Goal: Ask a question: Seek information or help from site administrators or community

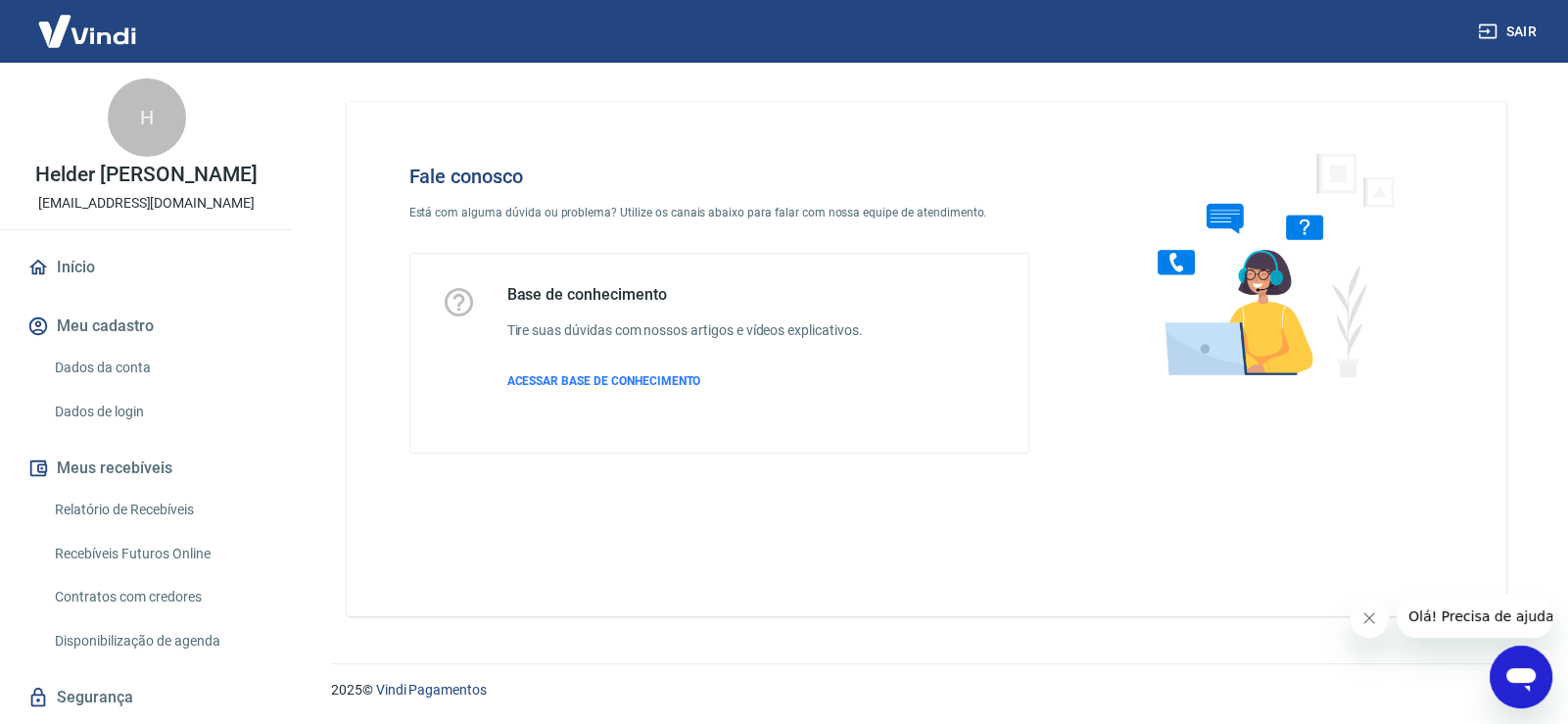
click at [1529, 685] on icon "Abrir janela de mensagens" at bounding box center [1521, 677] width 35 height 35
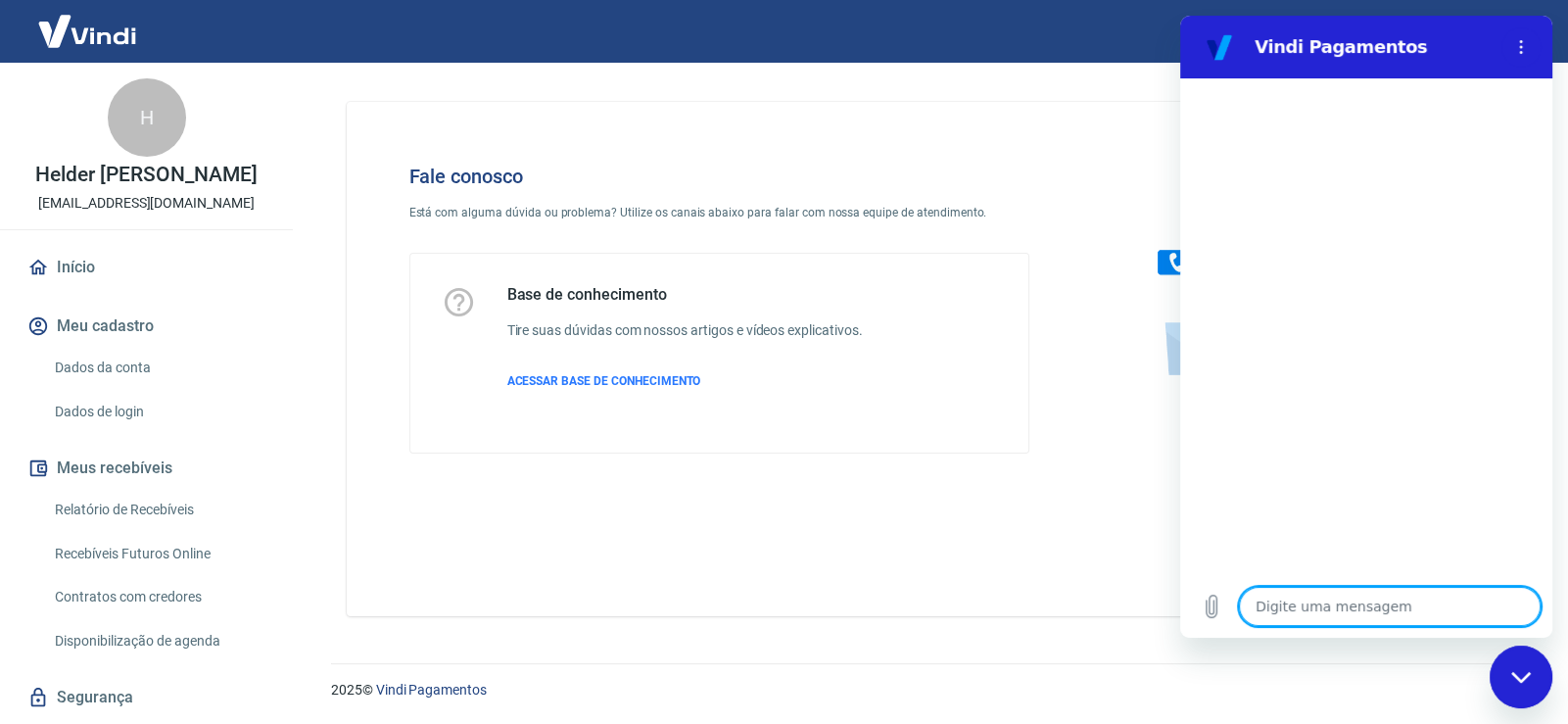
type textarea "B"
type textarea "x"
type textarea "Bo"
type textarea "x"
type textarea "Bom"
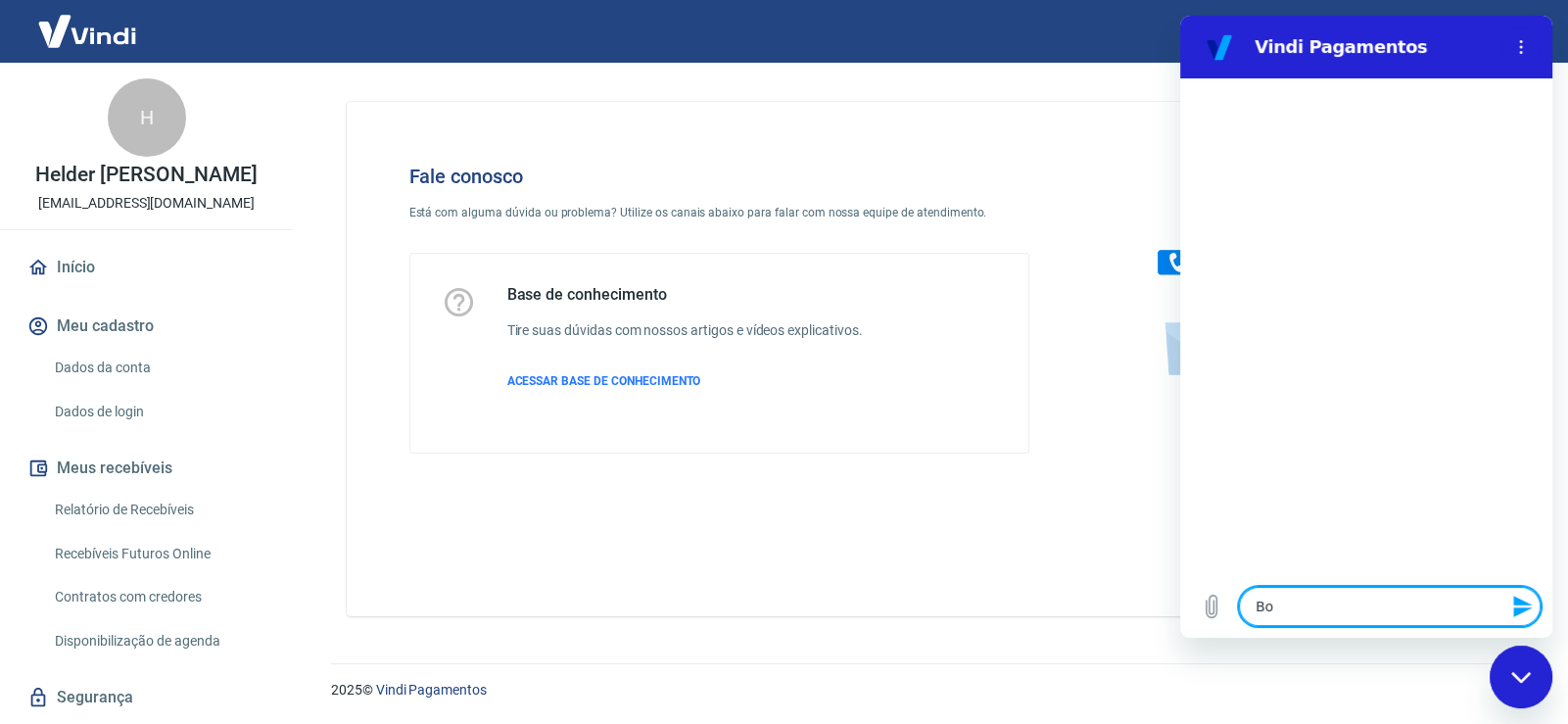
type textarea "x"
type textarea "Bom"
type textarea "x"
type textarea "Bom d"
type textarea "x"
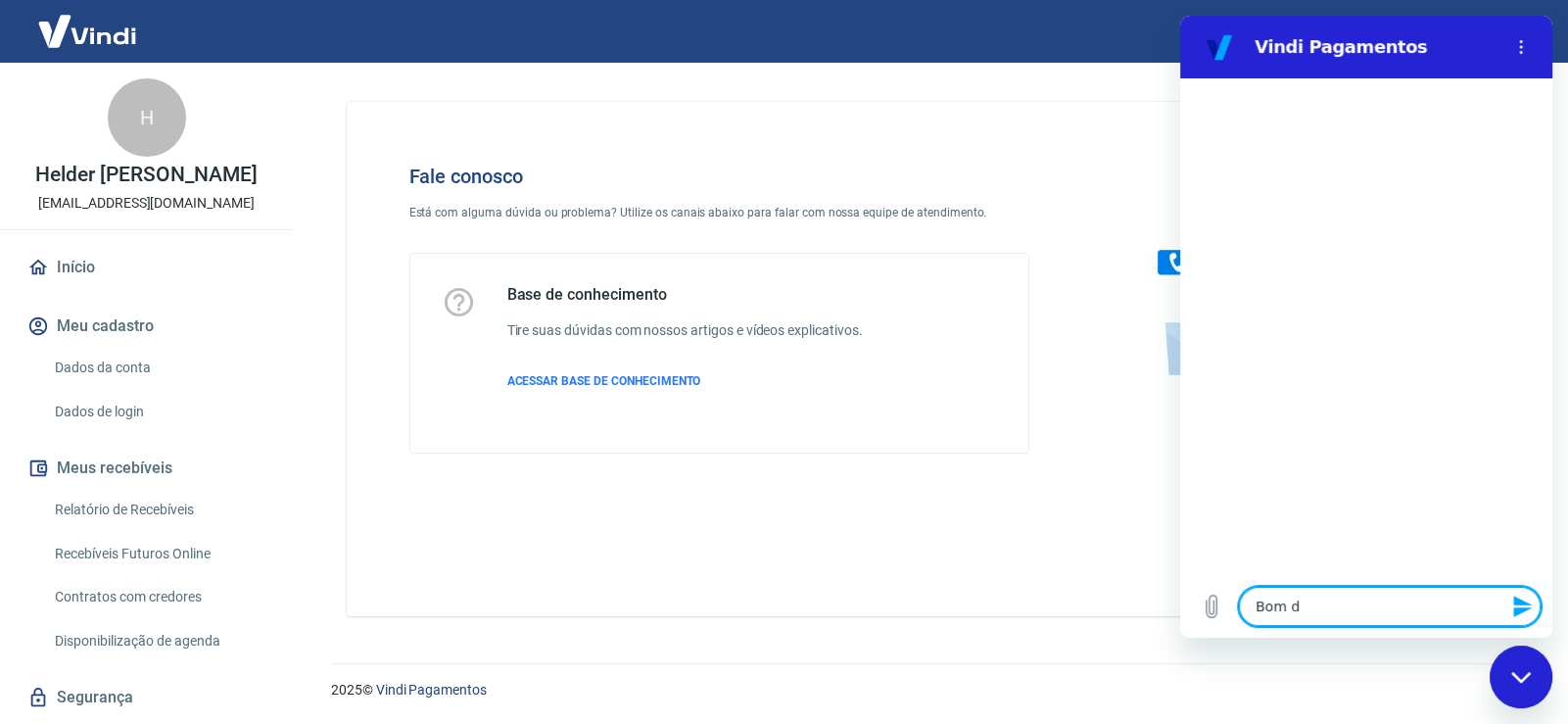
type textarea "Bom di"
type textarea "x"
type textarea "Bom dia"
type textarea "x"
type textarea "Bom dia,"
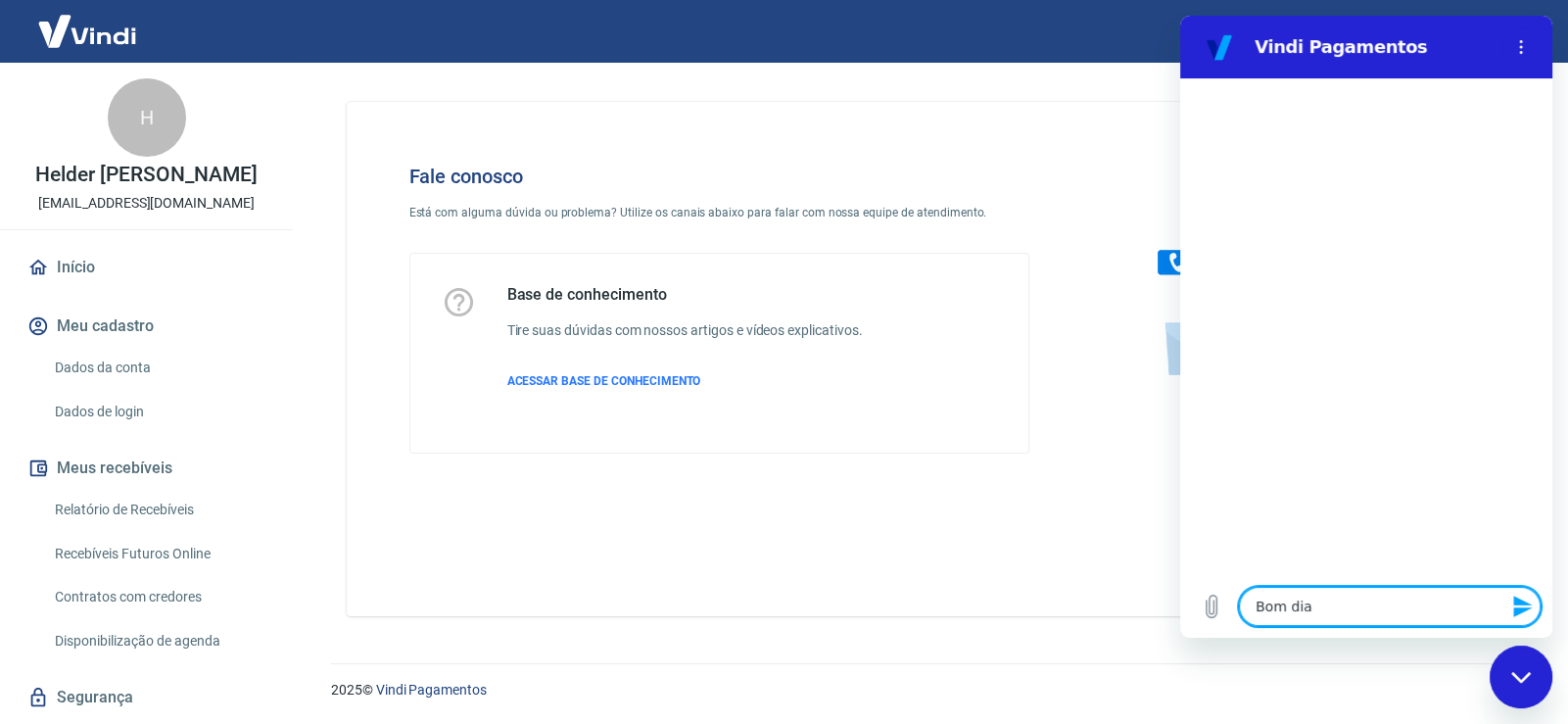
type textarea "x"
type textarea "Bom dia,"
type textarea "x"
type textarea "Bom dia, t"
type textarea "x"
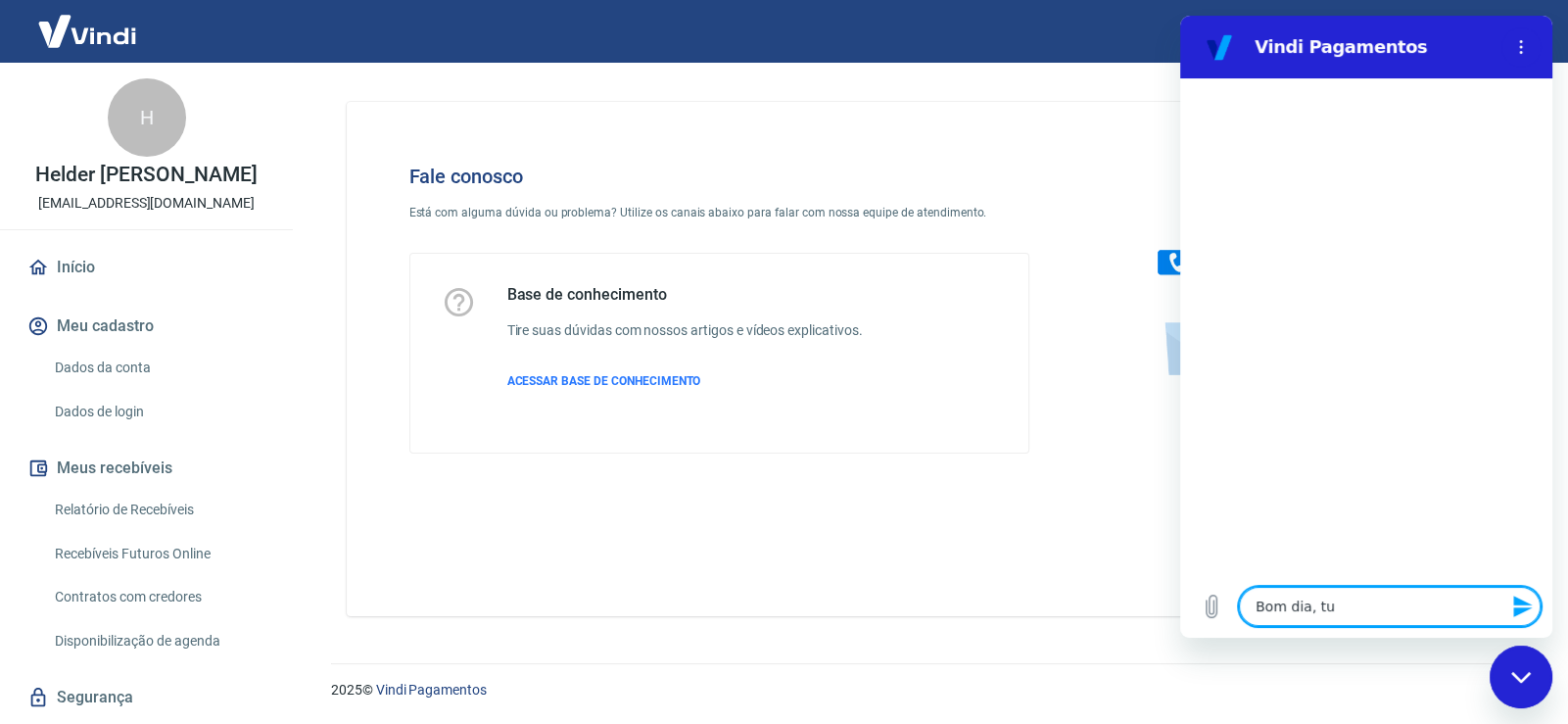
type textarea "Bom dia, tud"
type textarea "x"
type textarea "Bom dia, tudo"
type textarea "x"
type textarea "Bom dia, tudo"
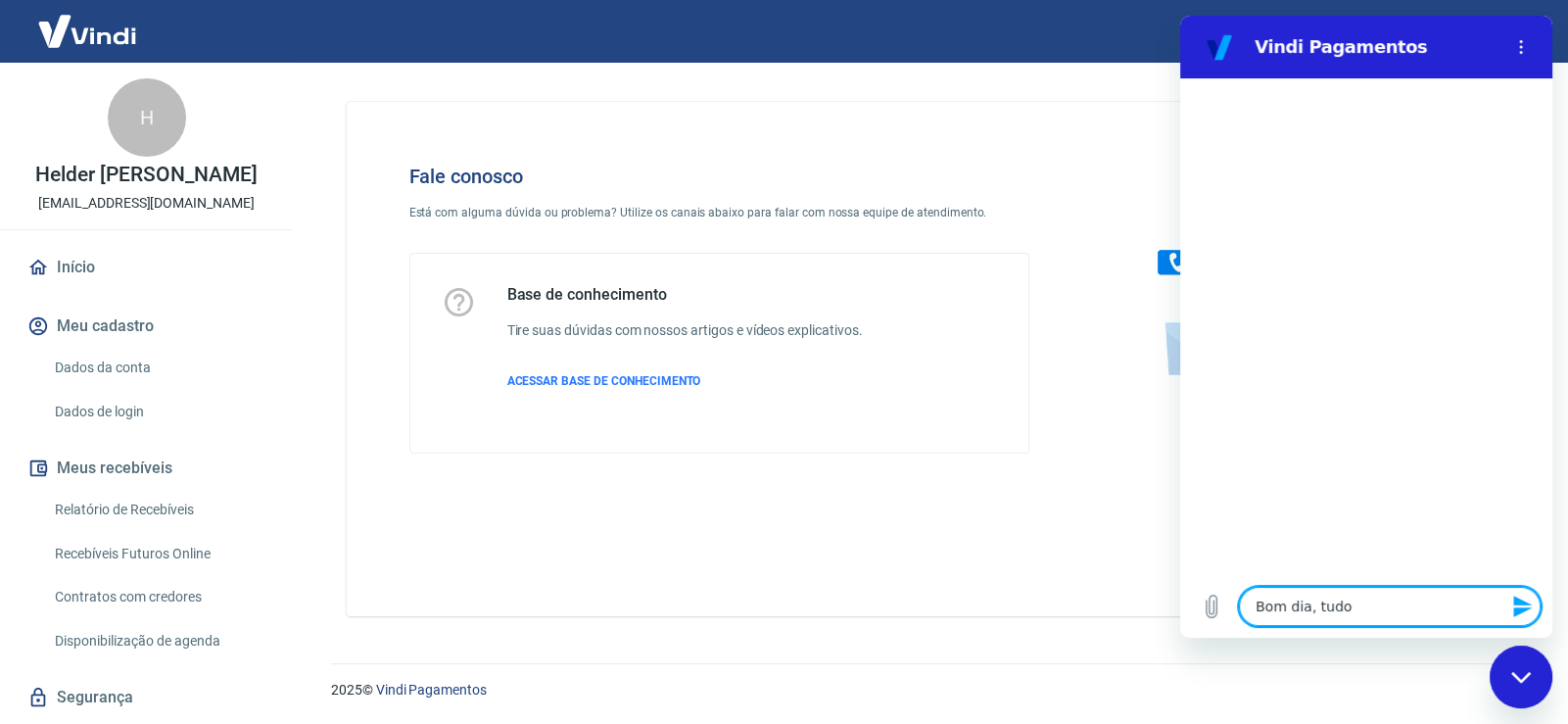
type textarea "x"
type textarea "Bom dia, tudo b"
type textarea "x"
type textarea "Bom dia, tudo bo"
type textarea "x"
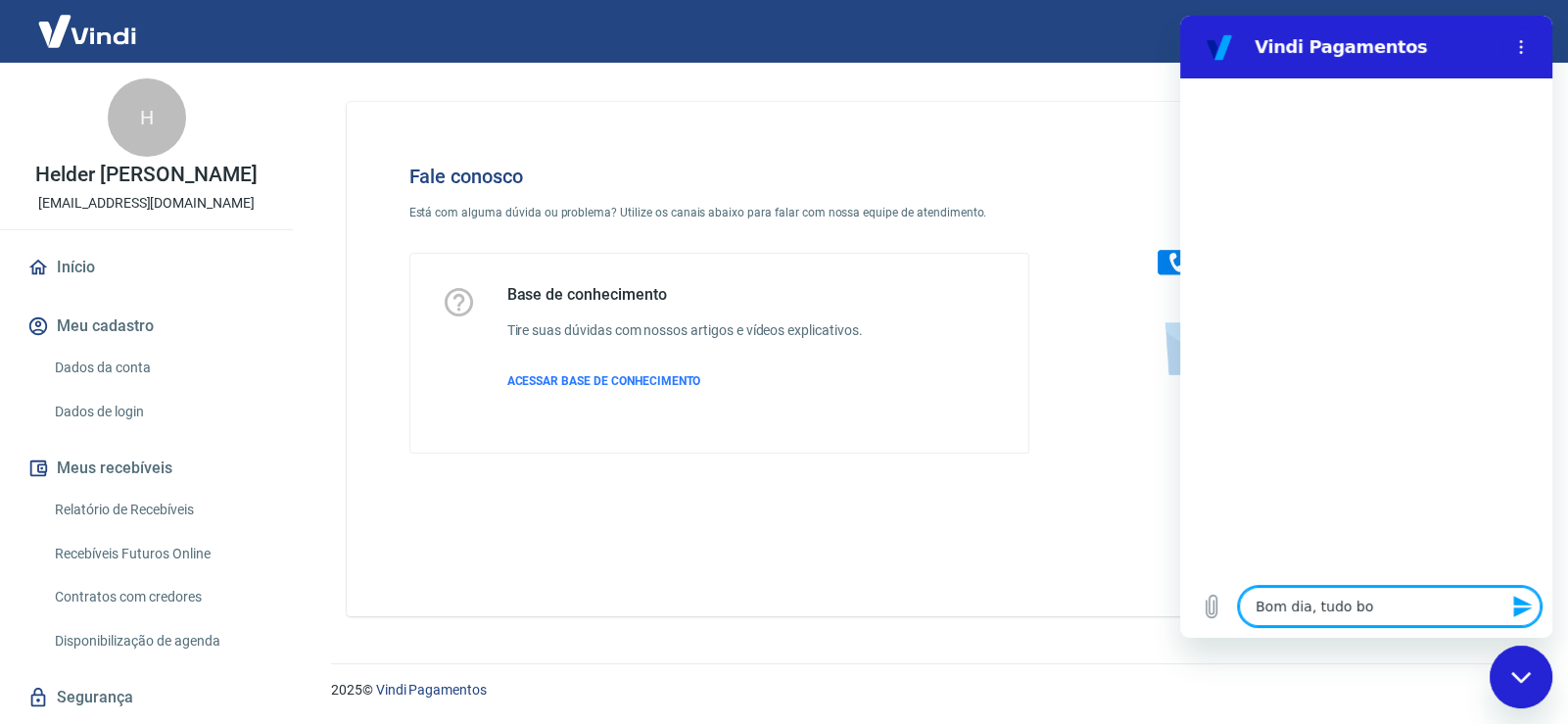
type textarea "Bom dia, tudo bom"
type textarea "x"
type textarea "Bom dia, tudo bom?"
type textarea "x"
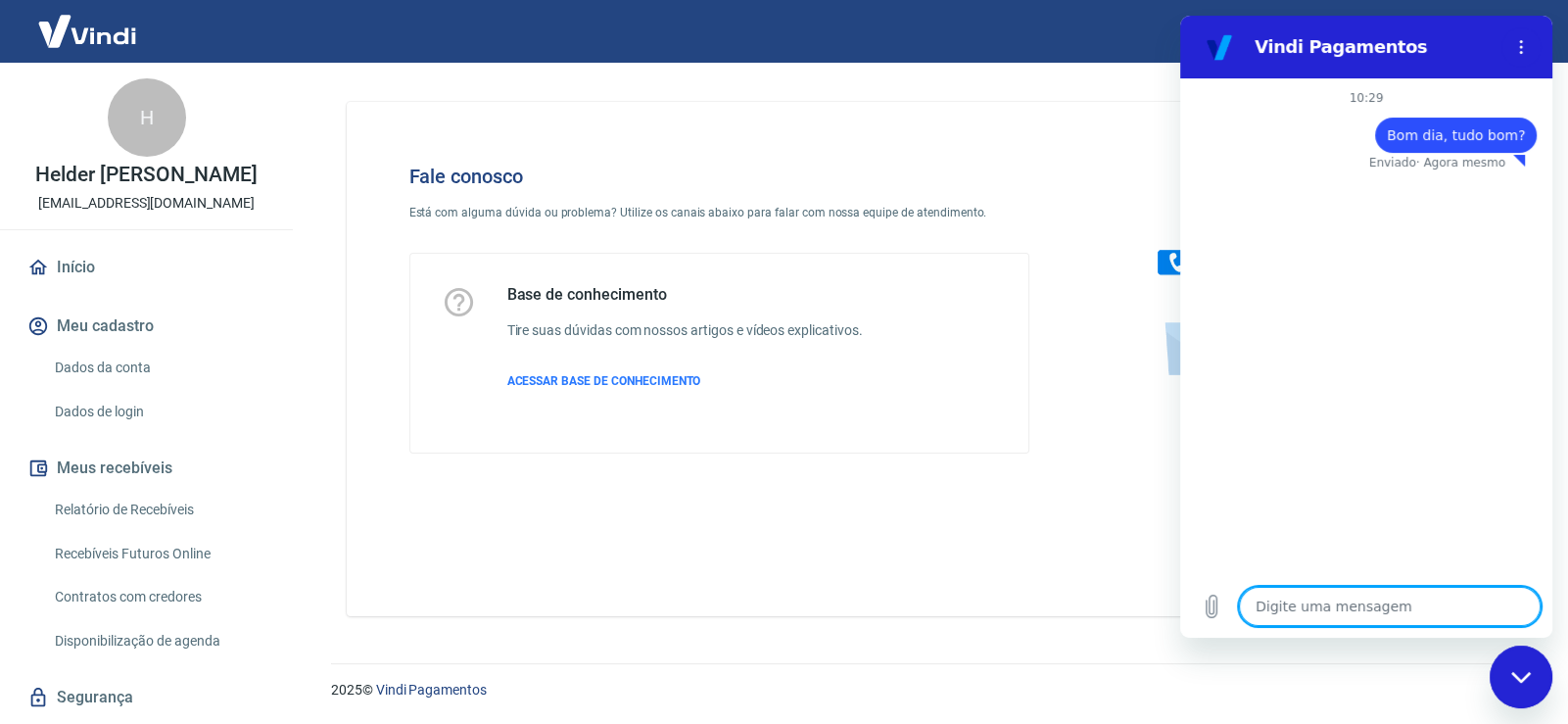
type textarea "p"
type textarea "x"
type textarea "pr"
type textarea "x"
type textarea "pre"
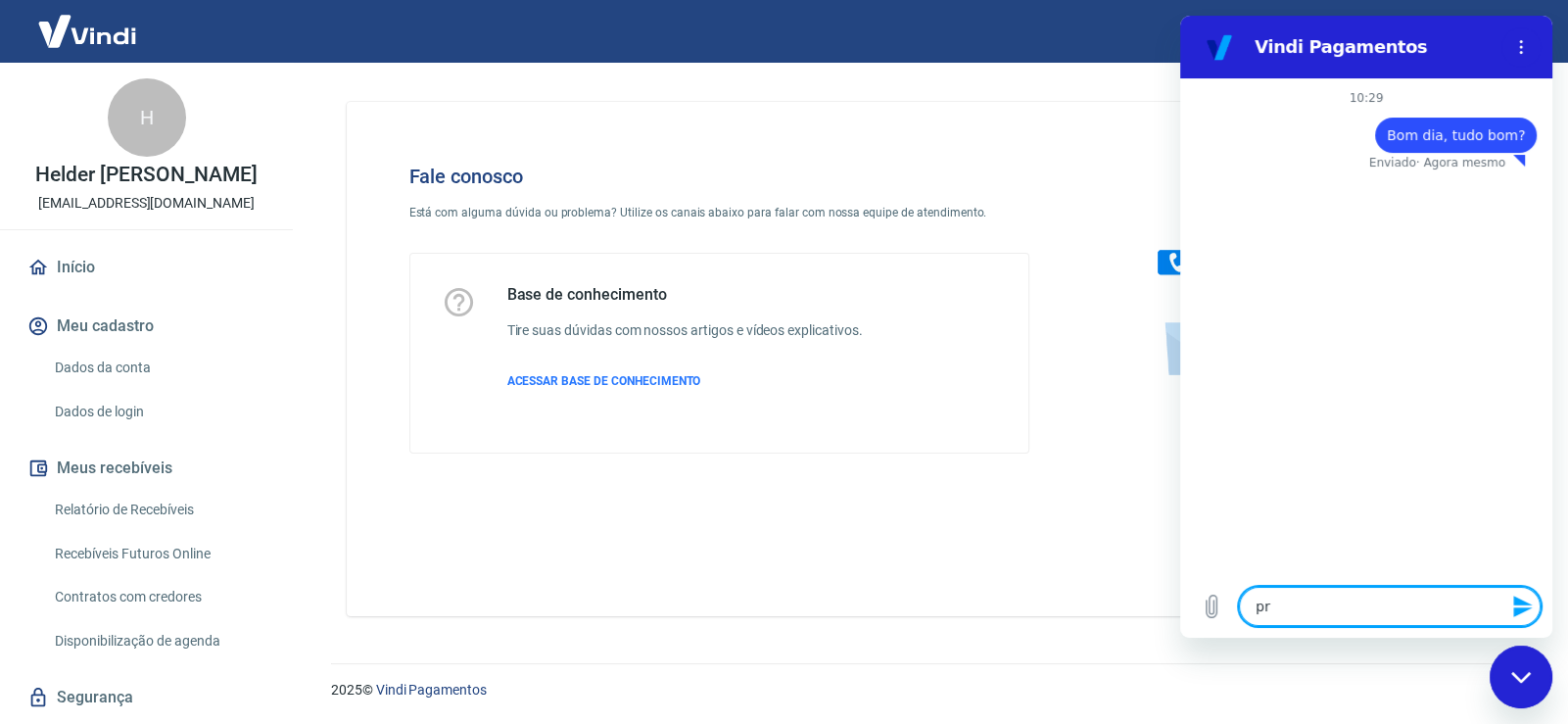
type textarea "x"
type textarea "prec"
type textarea "x"
type textarea "preci"
type textarea "x"
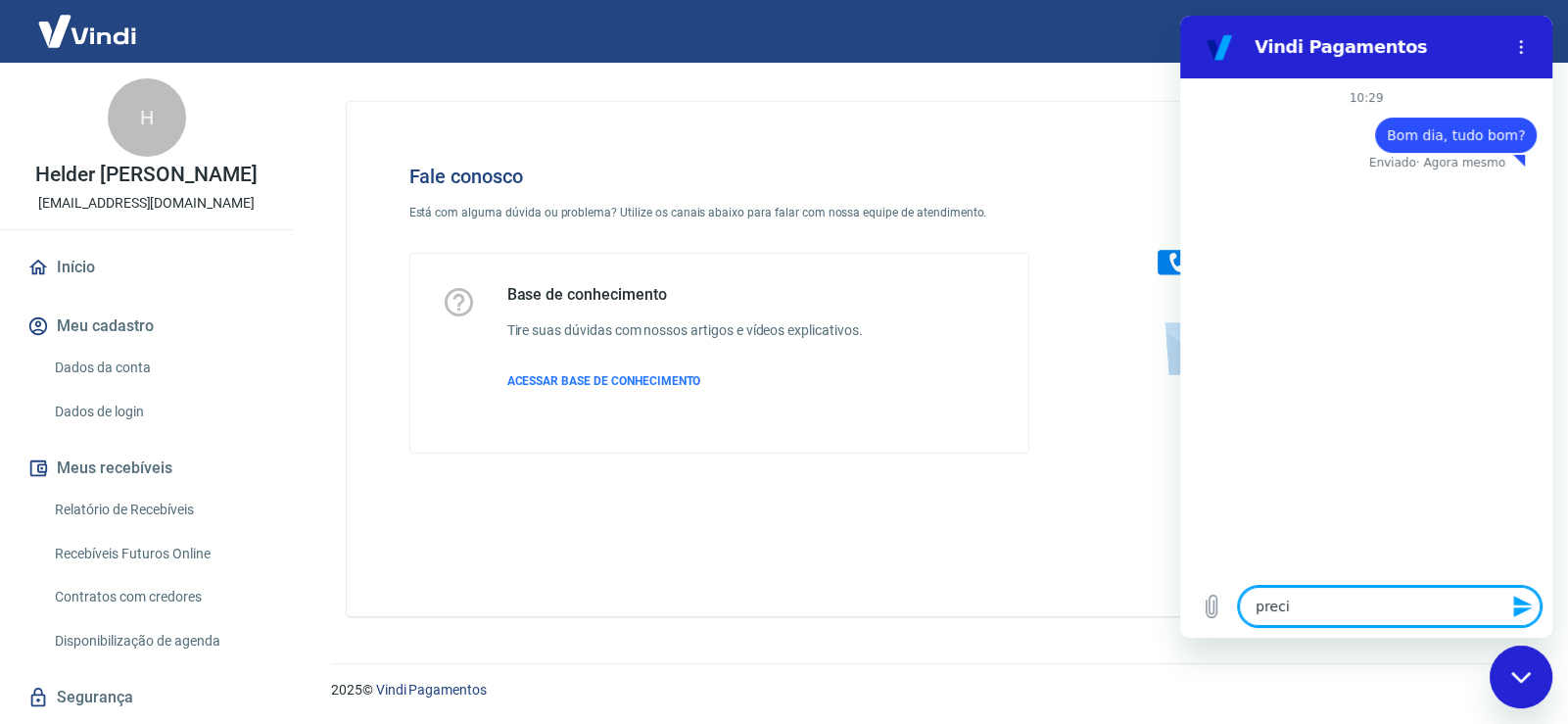
type textarea "precis"
type textarea "x"
type textarea "preciso"
type textarea "x"
type textarea "preciso"
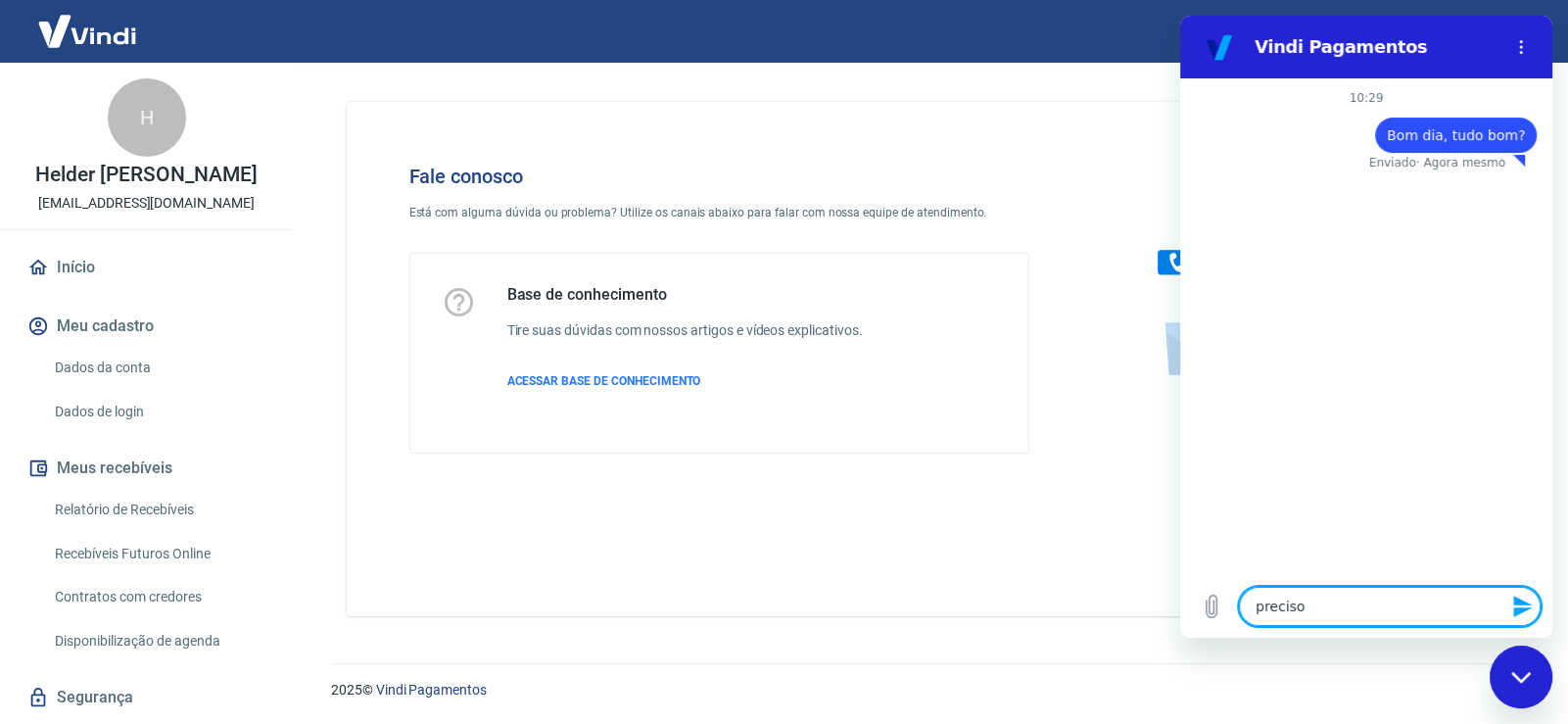
type textarea "x"
type textarea "preciso d"
type textarea "x"
type textarea "preciso de"
type textarea "x"
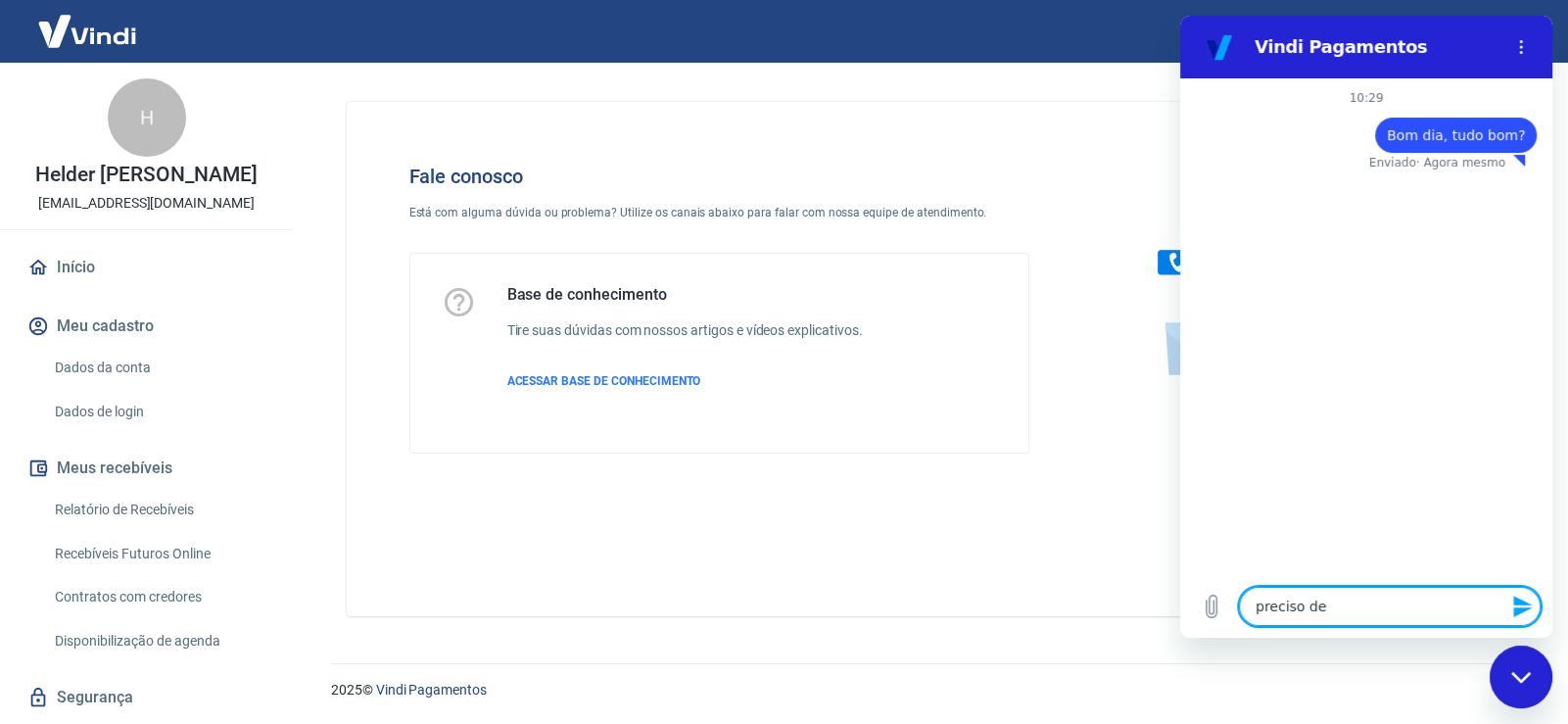
type textarea "preciso de"
type textarea "x"
type textarea "preciso de a"
type textarea "x"
type textarea "preciso de aj"
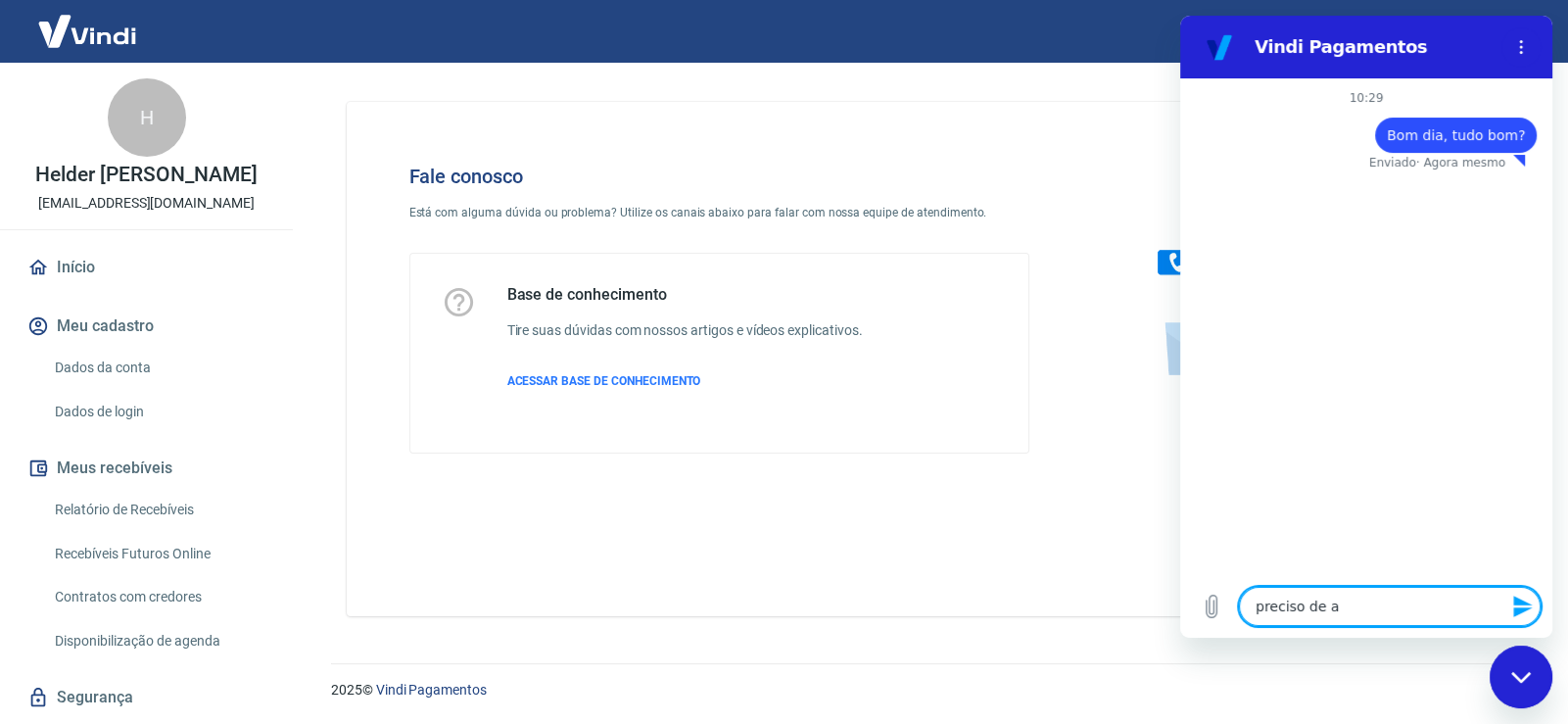
type textarea "x"
type textarea "preciso de aju"
type textarea "x"
type textarea "preciso de ajud"
type textarea "x"
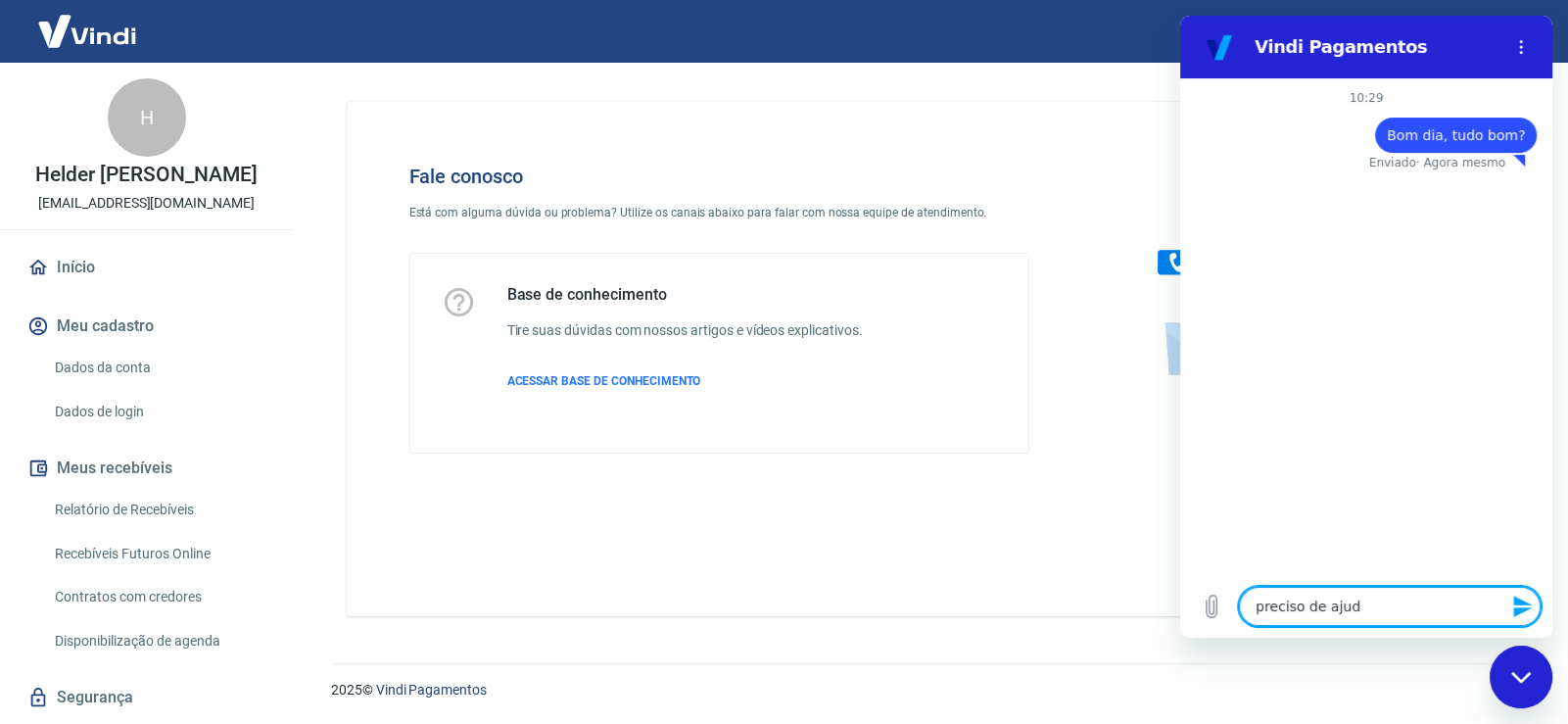
type textarea "preciso de ajuda"
type textarea "x"
type textarea "preciso de ajuda"
type textarea "x"
type textarea "preciso de ajuda s"
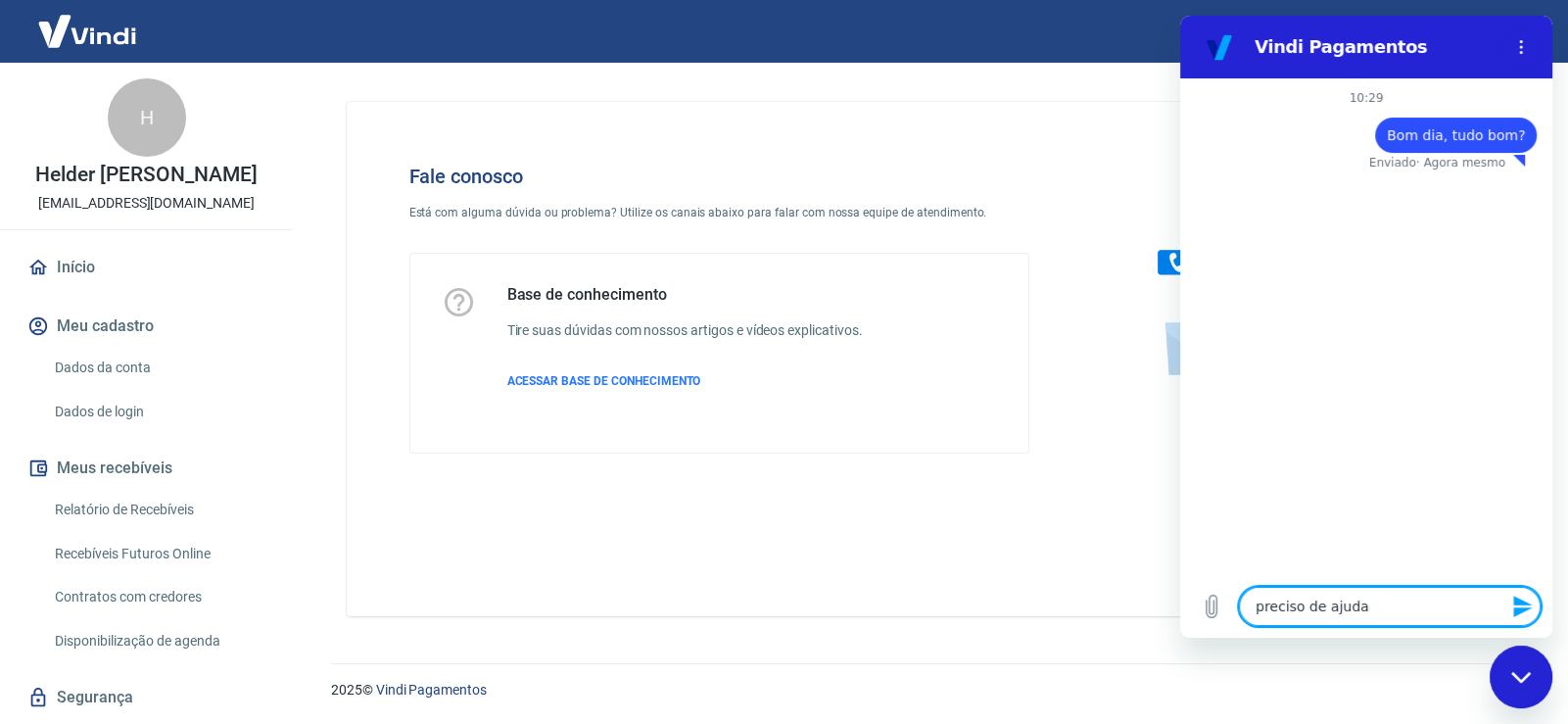
type textarea "x"
type textarea "preciso de ajuda so"
type textarea "x"
type textarea "preciso de ajuda sob"
type textarea "x"
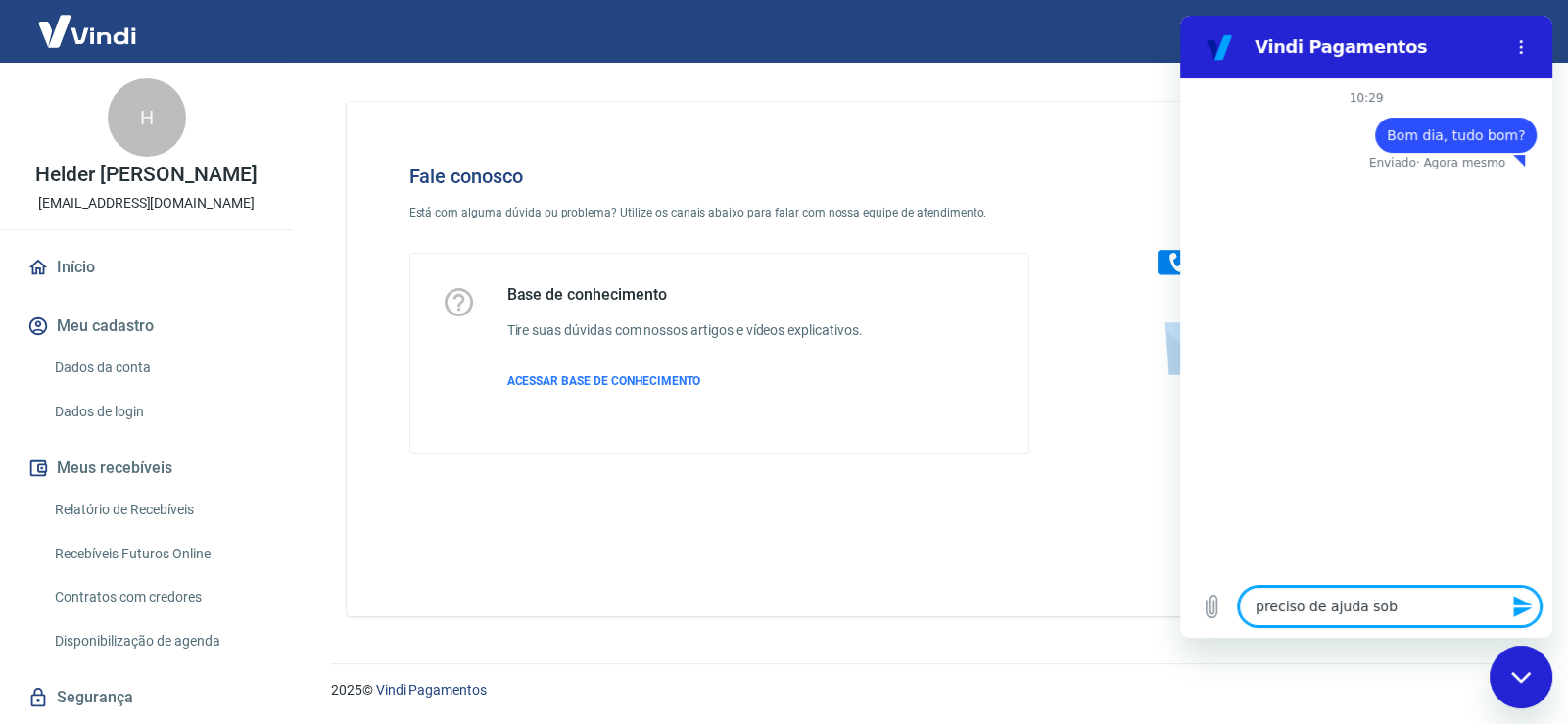
type textarea "preciso de ajuda sobr"
type textarea "x"
type textarea "preciso de ajuda sobre"
type textarea "x"
type textarea "preciso de ajuda sobre"
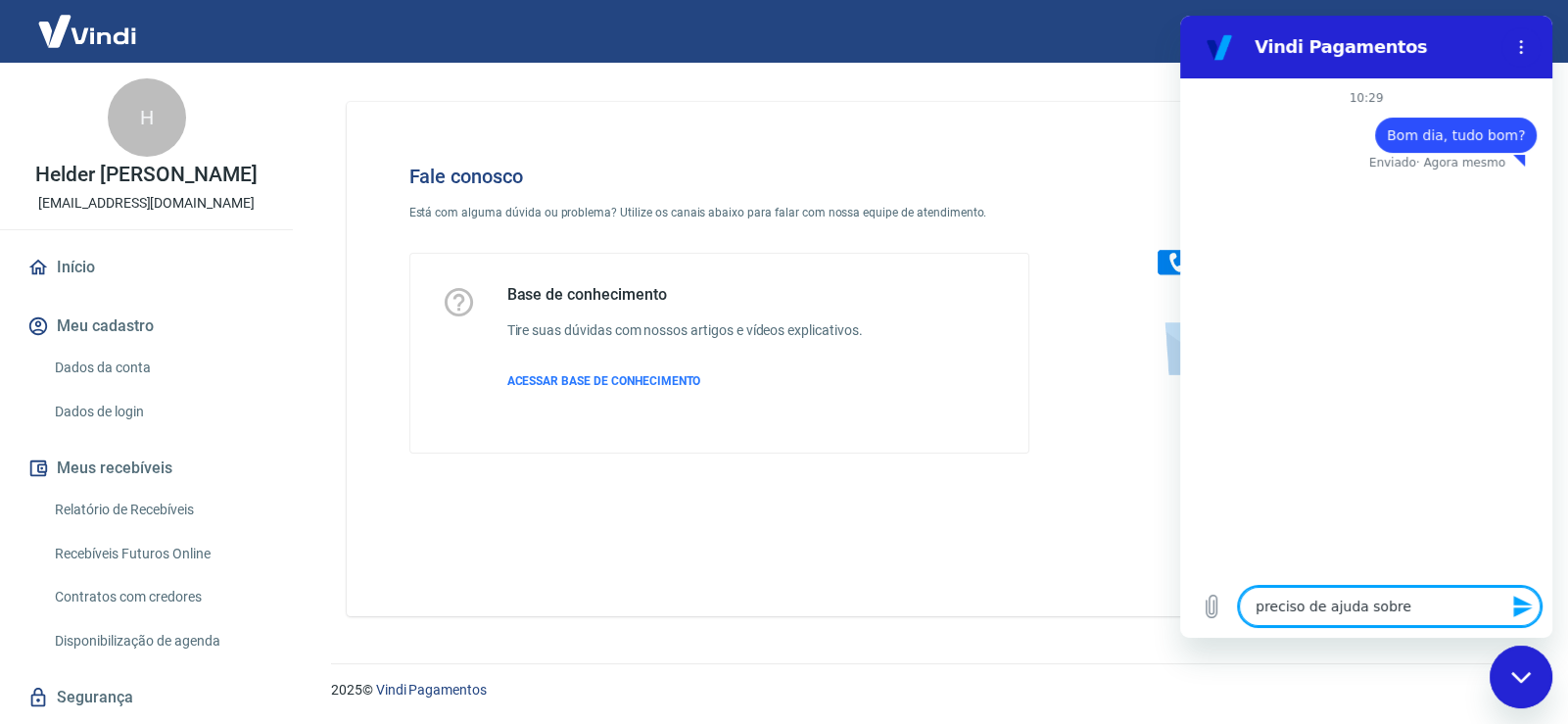
type textarea "x"
type textarea "preciso de ajuda sobre u"
type textarea "x"
type textarea "preciso de ajuda sobre um"
type textarea "x"
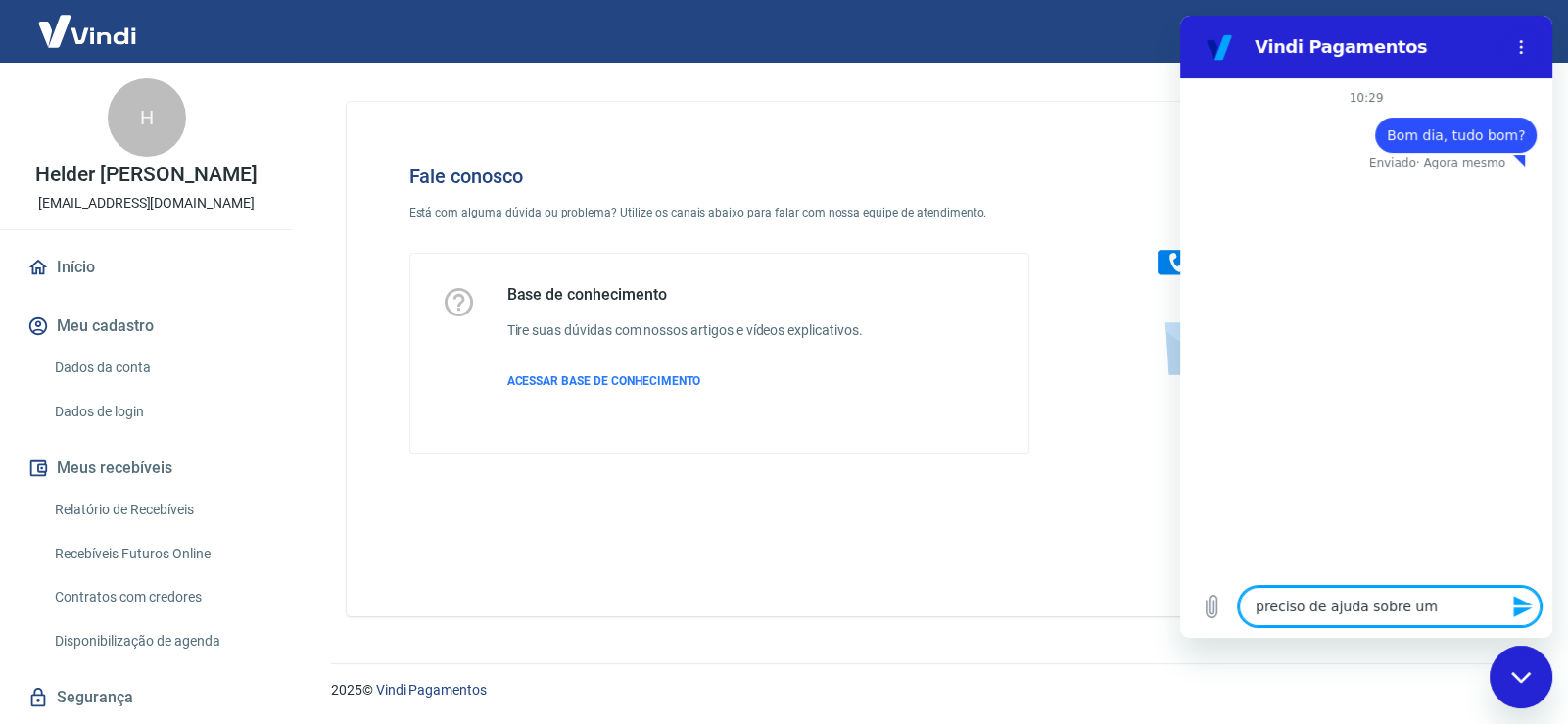
type textarea "preciso de ajuda sobre uma"
type textarea "x"
type textarea "preciso de ajuda sobre uma"
type textarea "x"
type textarea "preciso de ajuda sobre uma v"
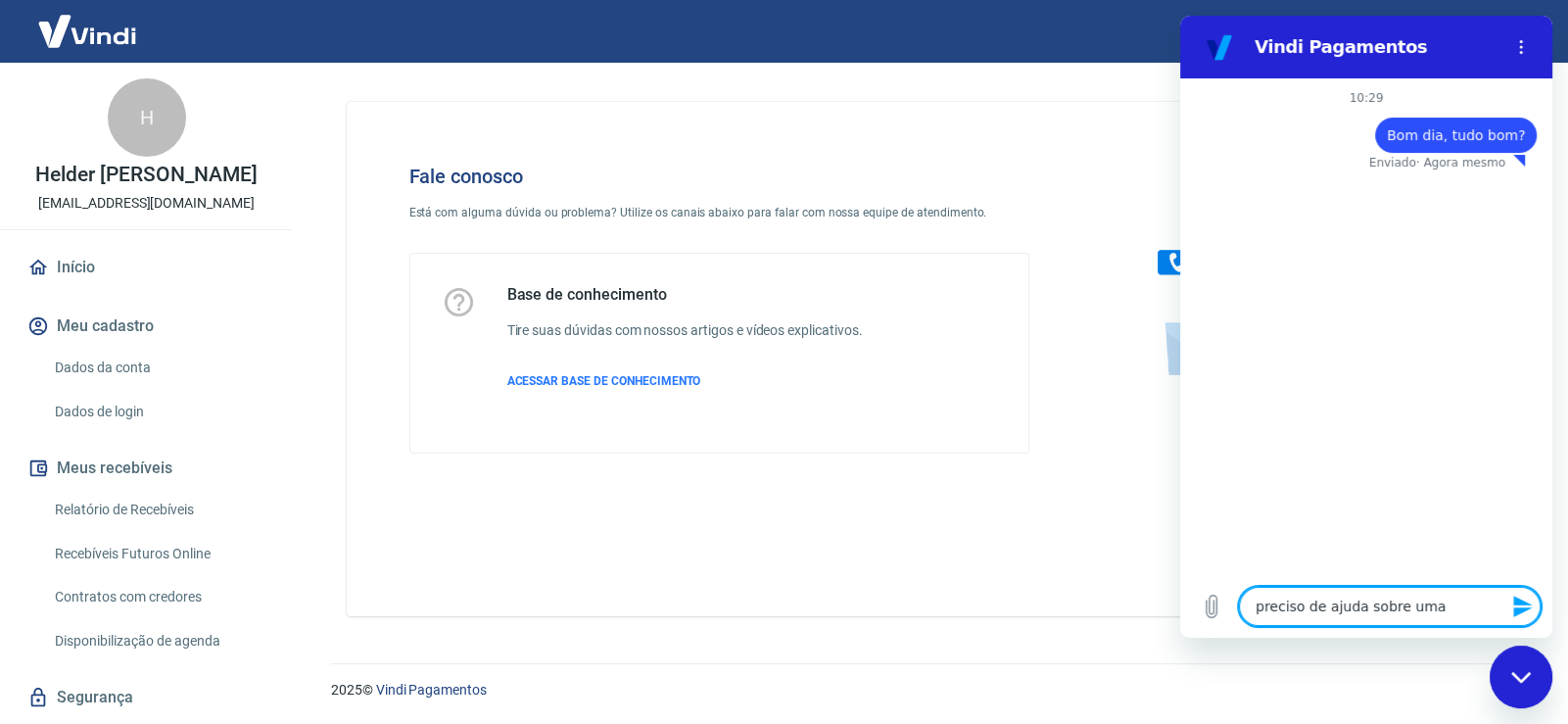
type textarea "x"
type textarea "preciso de ajuda sobre uma ve"
type textarea "x"
type textarea "preciso de ajuda sobre uma ven"
type textarea "x"
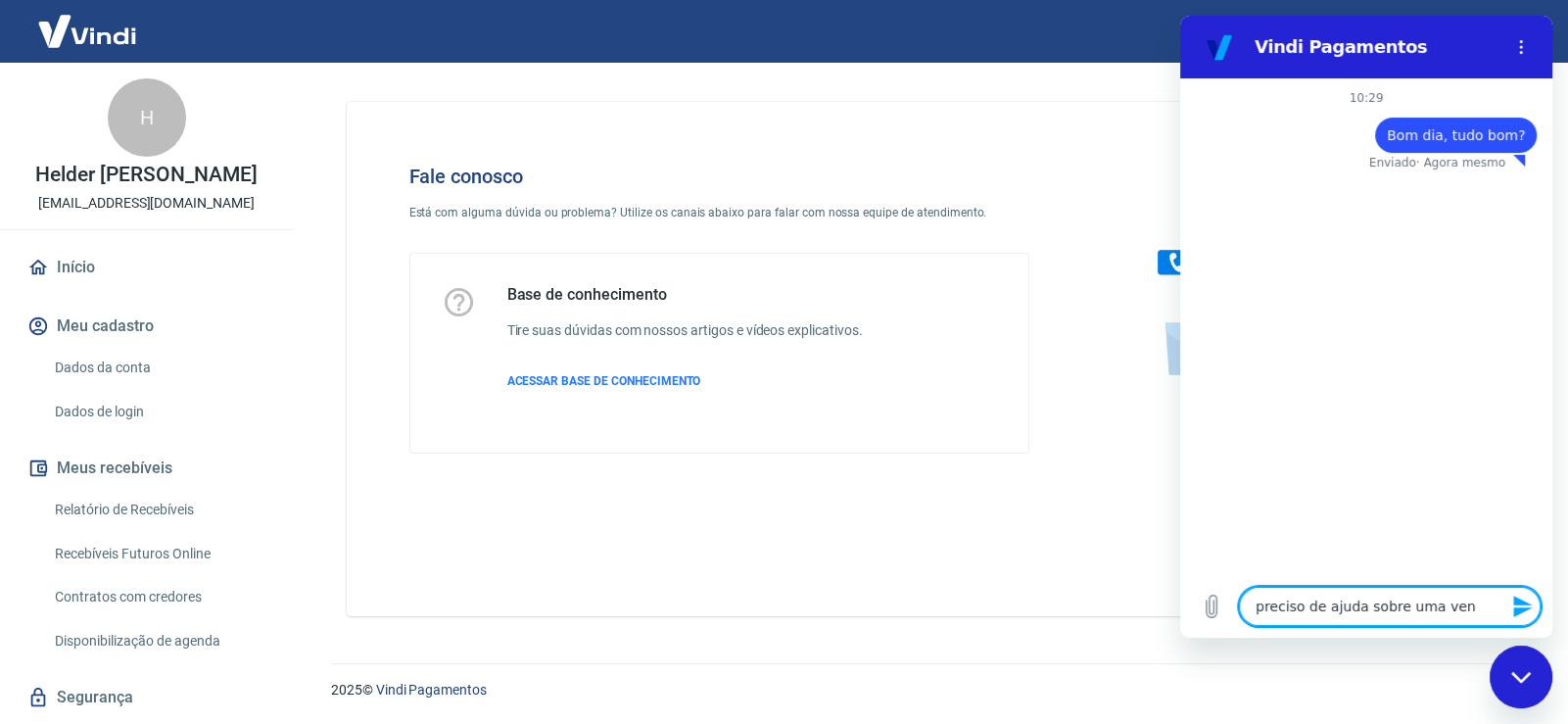
type textarea "preciso de ajuda sobre uma vend"
type textarea "x"
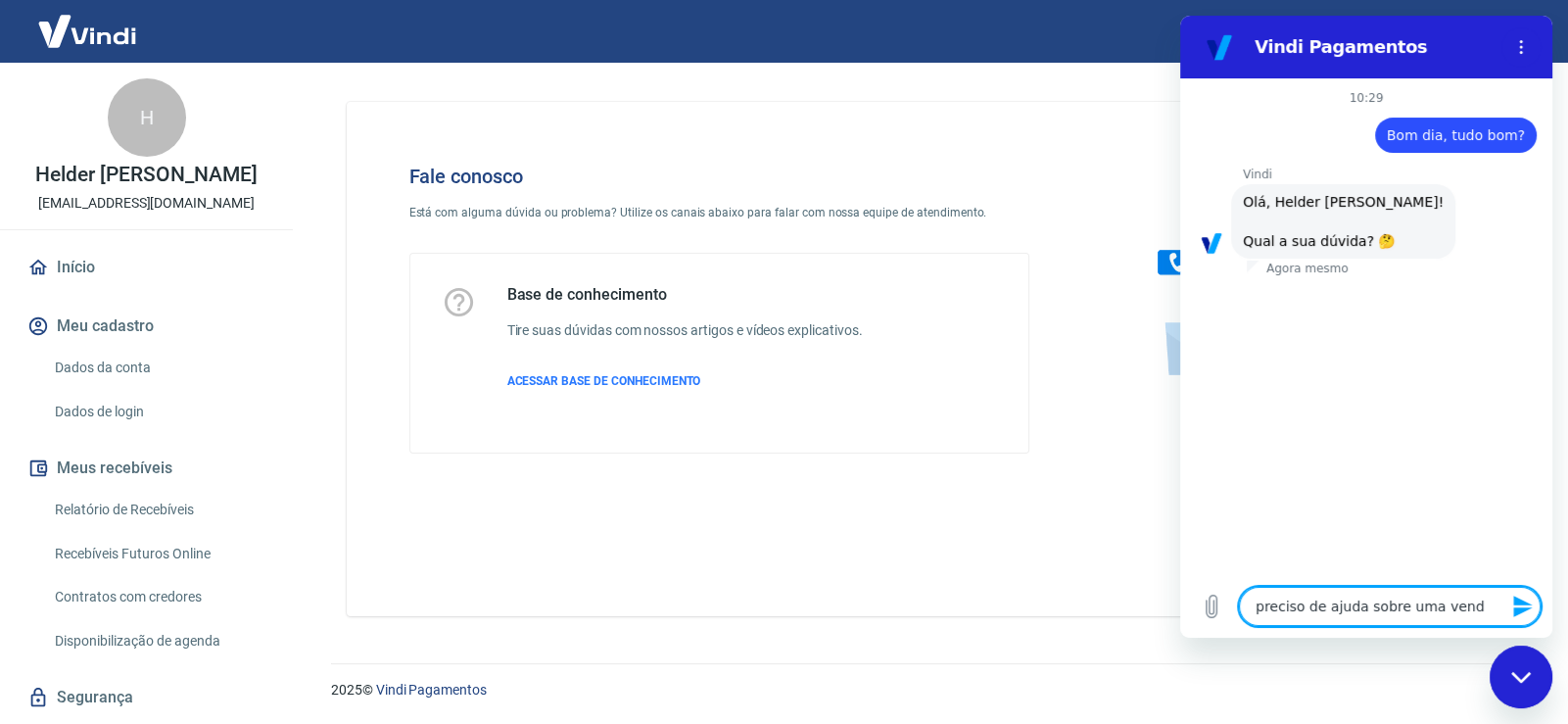
type textarea "preciso de ajuda sobre uma venda"
type textarea "x"
type textarea "preciso de ajuda sobre uma venda"
type textarea "x"
type textarea "preciso de ajuda sobre uma venda c"
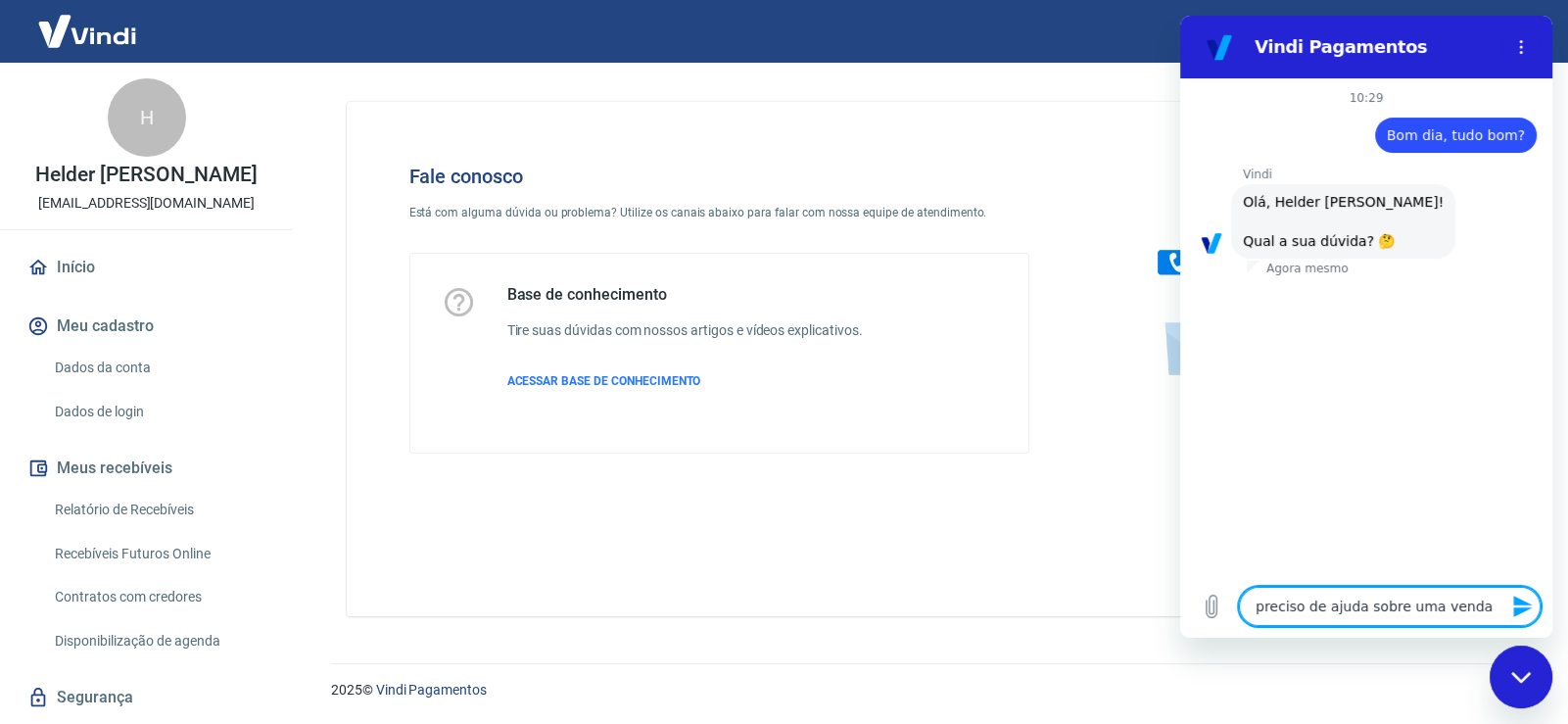
type textarea "x"
type textarea "preciso de ajuda sobre uma venda ca"
type textarea "x"
type textarea "preciso de ajuda sobre uma venda can"
type textarea "x"
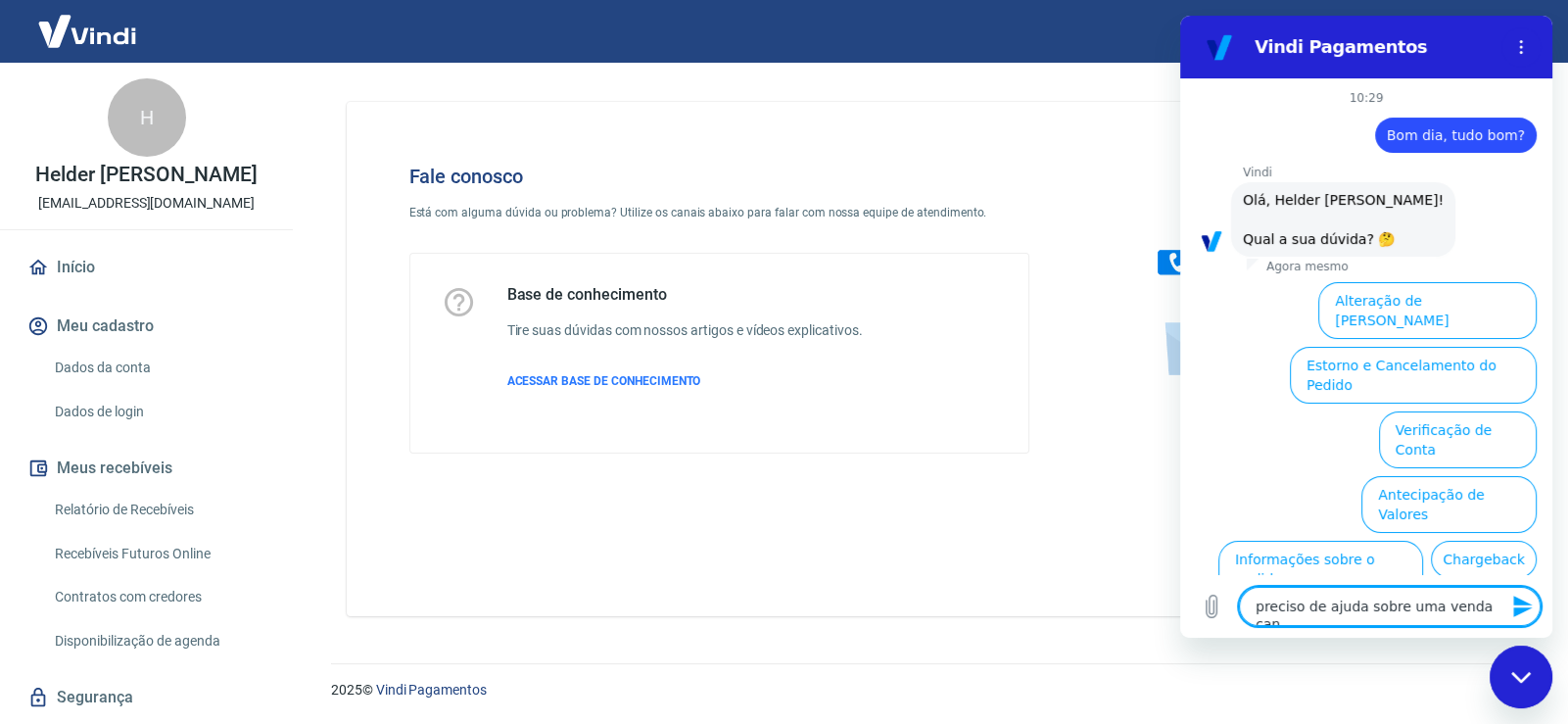
type textarea "preciso de ajuda sobre uma venda cand"
type textarea "x"
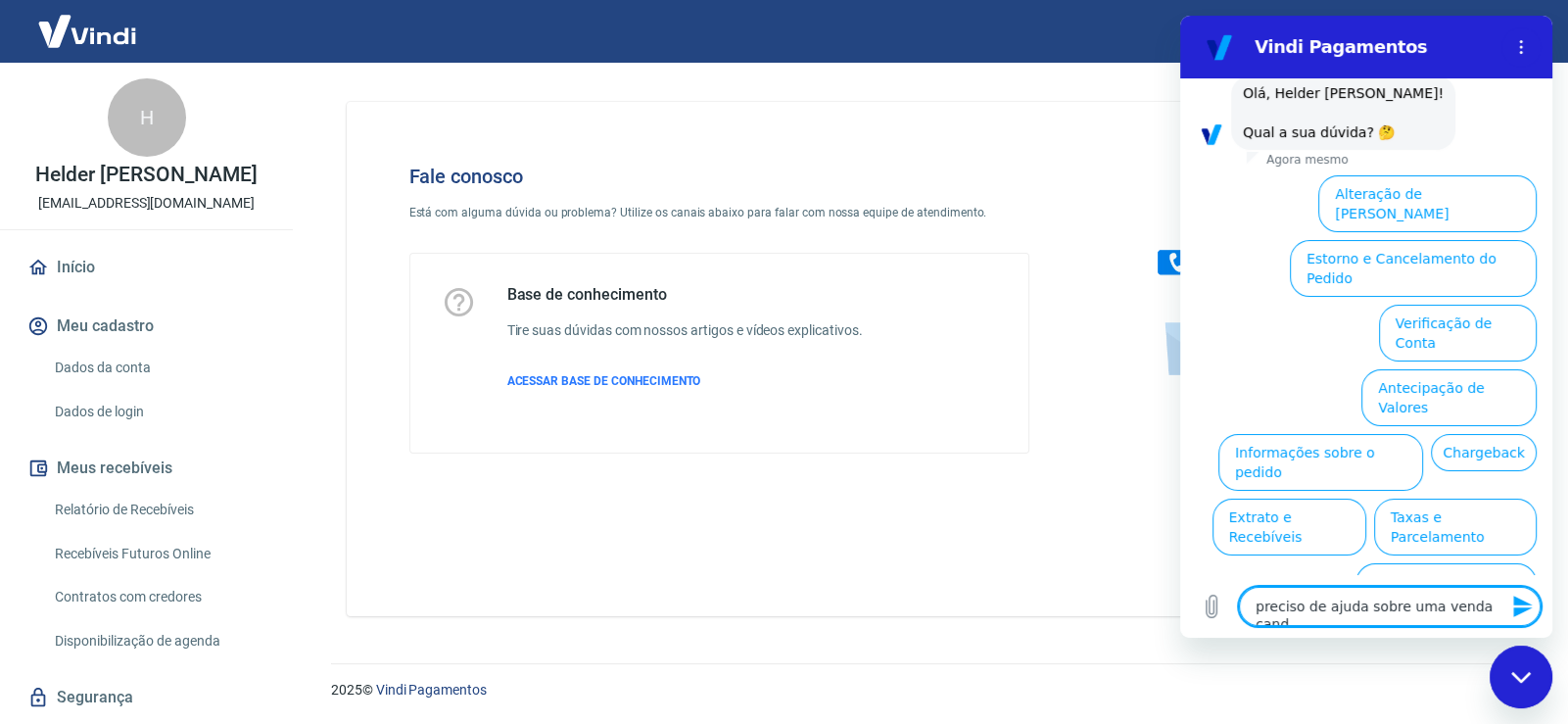
type textarea "preciso de ajuda sobre uma venda can"
type textarea "x"
type textarea "preciso de ajuda sobre uma venda canc"
type textarea "x"
type textarea "preciso de ajuda sobre uma venda cance"
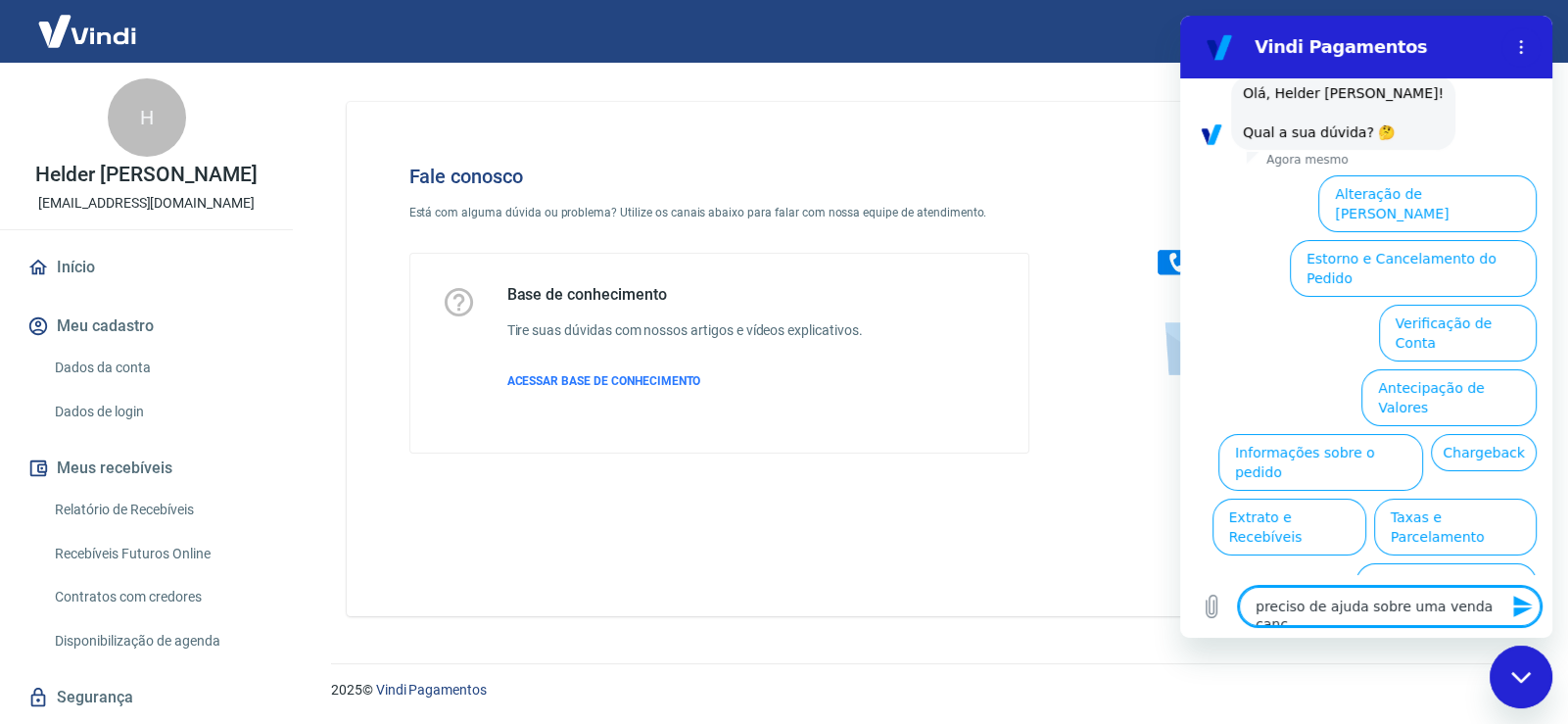
type textarea "x"
type textarea "preciso de ajuda sobre uma venda cancel"
type textarea "x"
type textarea "preciso de ajuda sobre uma venda cancela"
type textarea "x"
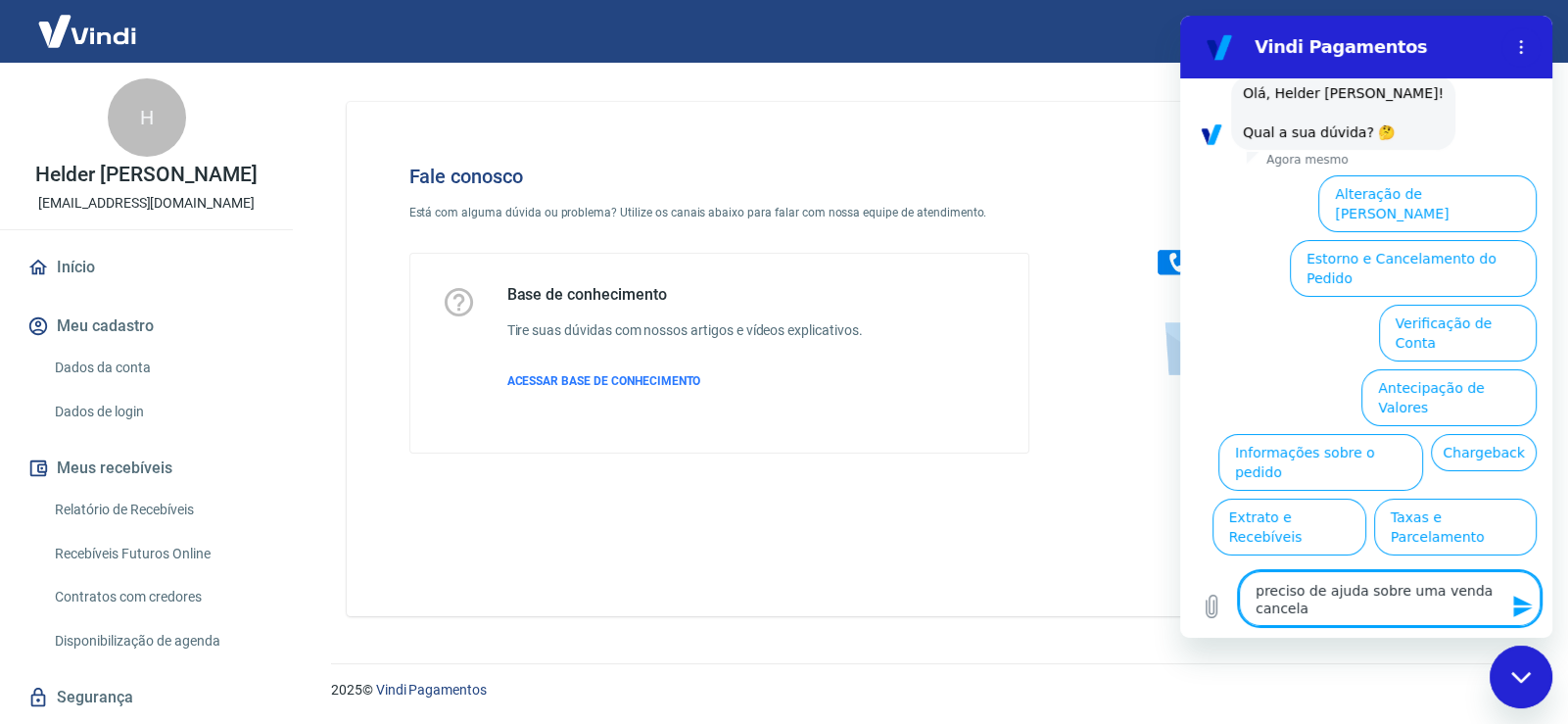
type textarea "preciso de ajuda sobre uma venda cancel"
type textarea "x"
type textarea "preciso de ajuda sobre uma venda cance"
type textarea "x"
type textarea "preciso de ajuda sobre uma venda canc"
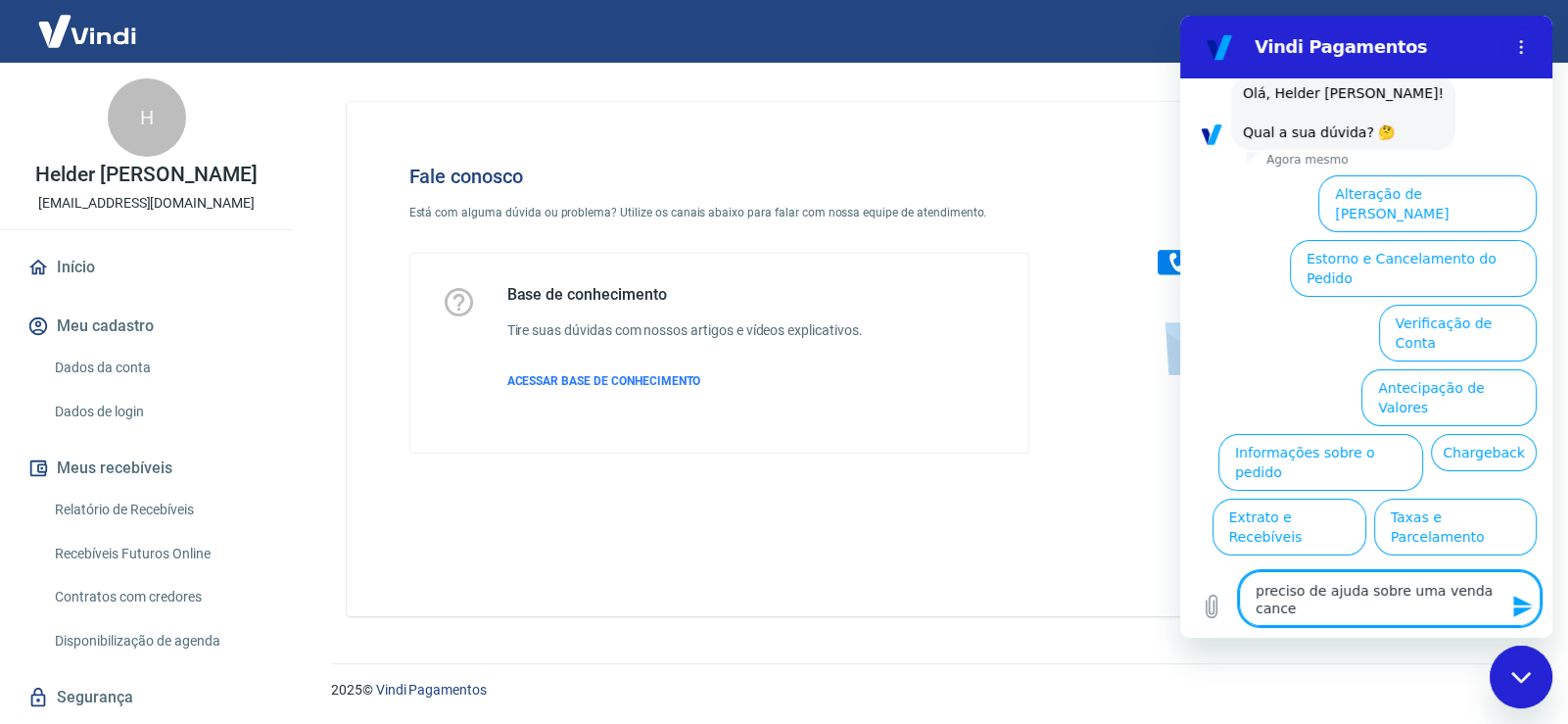
type textarea "x"
type textarea "preciso de ajuda sobre uma venda can"
type textarea "x"
type textarea "preciso de ajuda sobre uma venda ca"
type textarea "x"
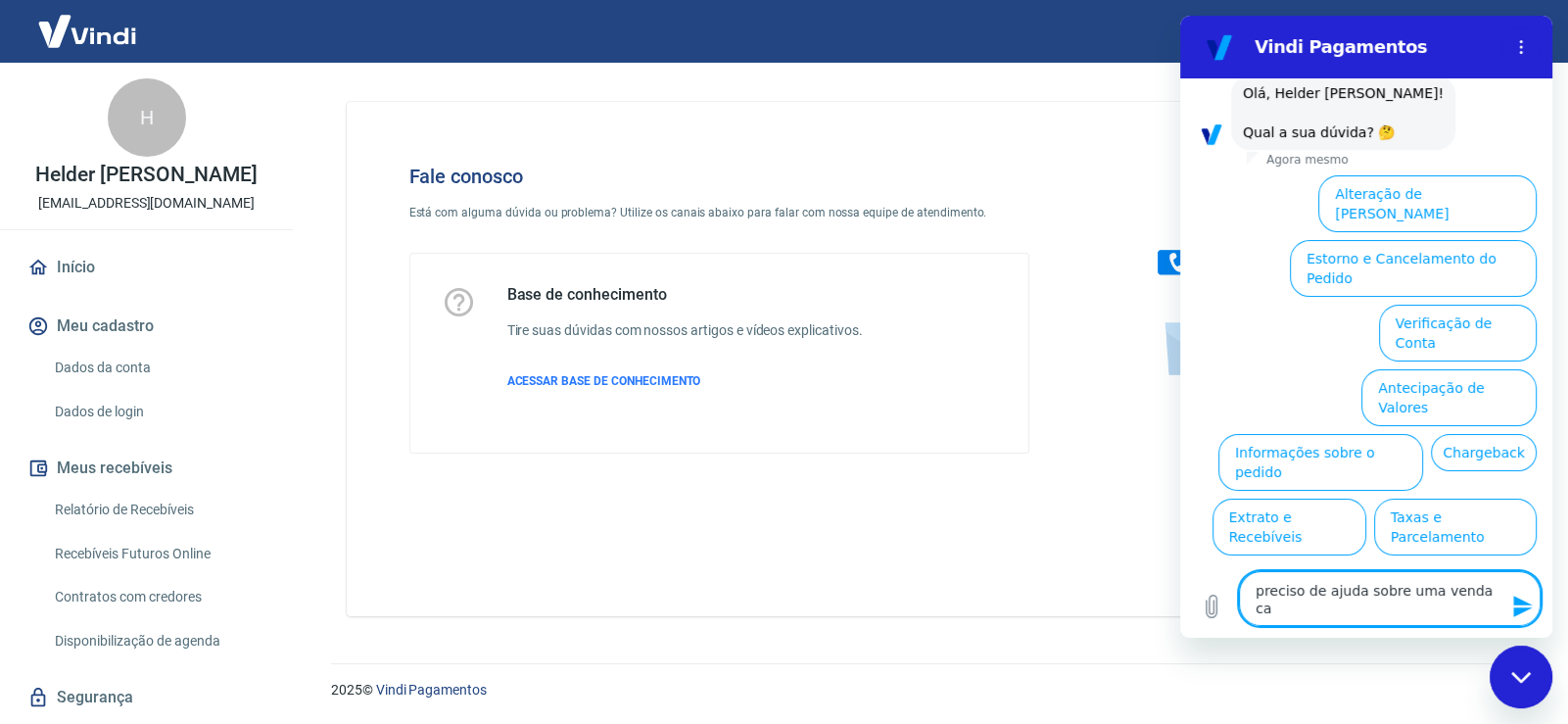
type textarea "preciso de ajuda sobre uma venda c"
type textarea "x"
type textarea "preciso de ajuda sobre uma venda"
type textarea "x"
type textarea "preciso de ajuda sobre uma venda"
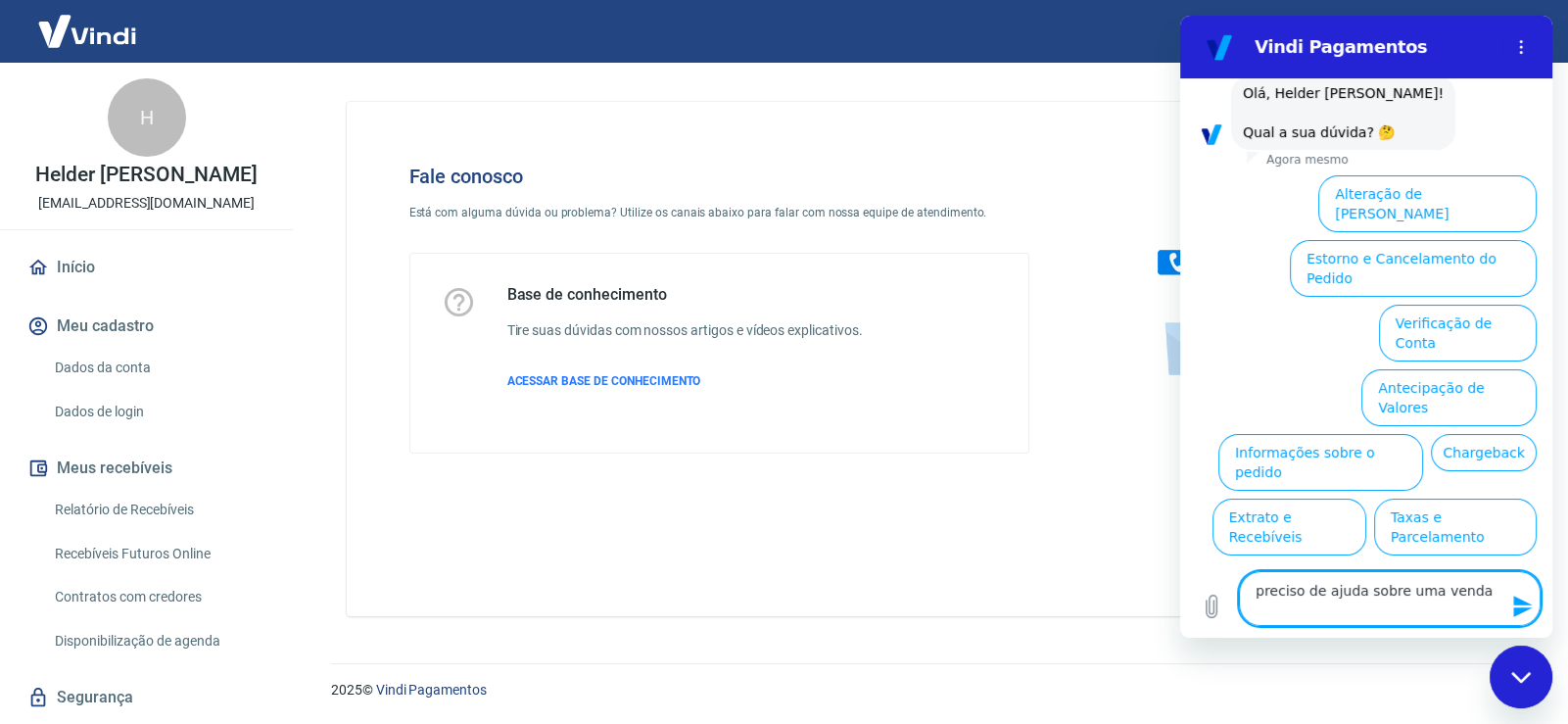
type textarea "x"
type textarea "preciso de ajuda sobre uma vend"
type textarea "x"
type textarea "preciso de ajuda sobre uma ven"
type textarea "x"
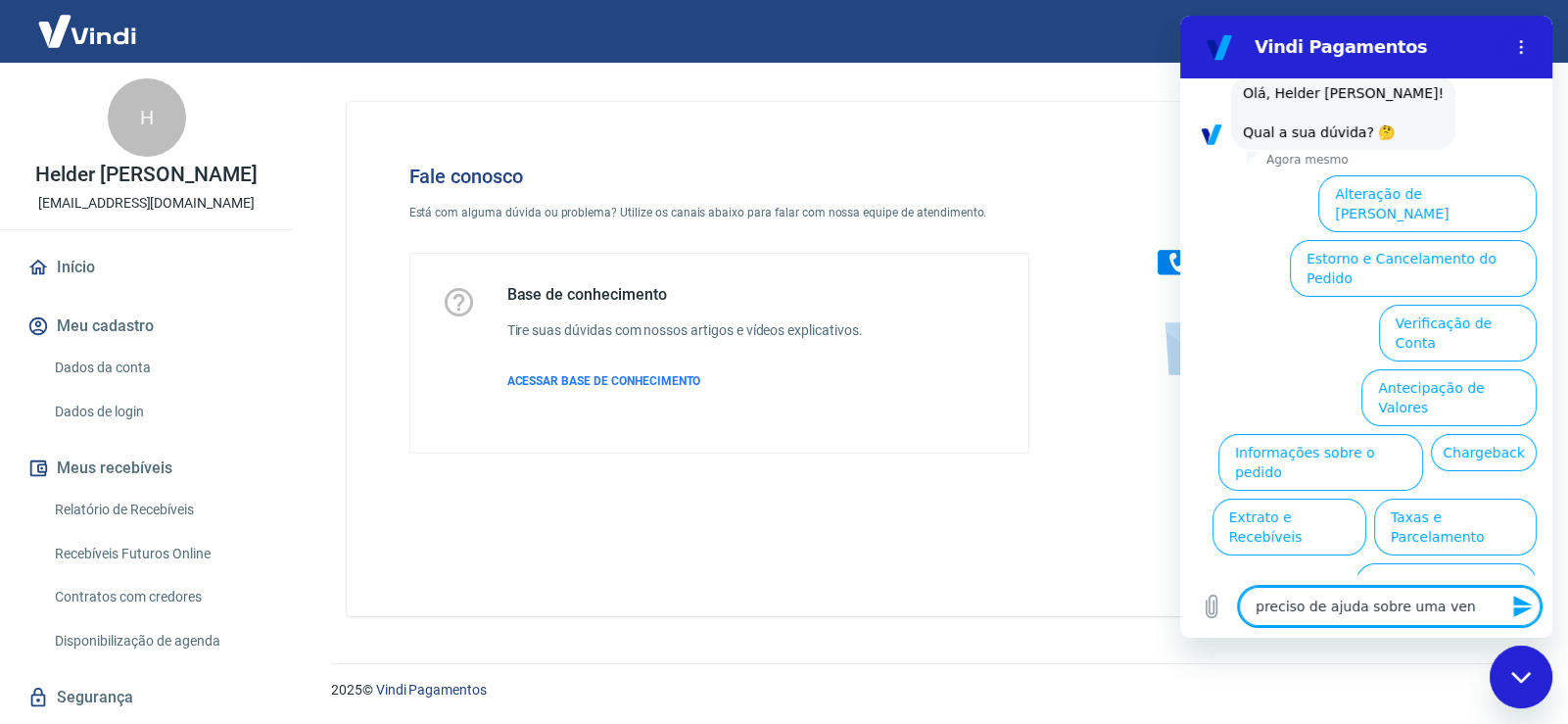
type textarea "preciso de ajuda sobre uma ve"
type textarea "x"
type textarea "preciso de ajuda sobre uma v"
type textarea "x"
type textarea "preciso de ajuda sobre uma"
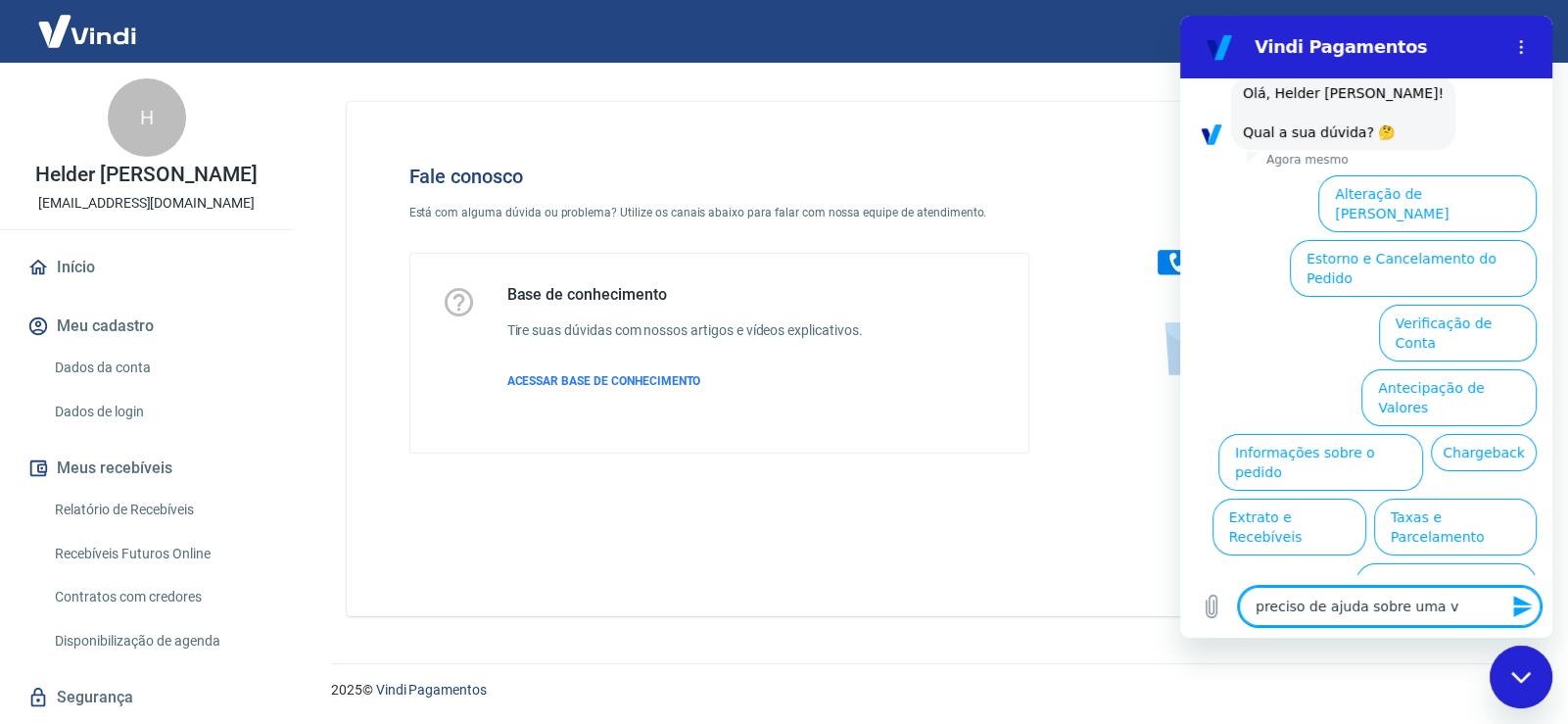
type textarea "x"
type textarea "preciso de ajuda sobre uma"
type textarea "x"
type textarea "preciso de ajuda sobre um"
type textarea "x"
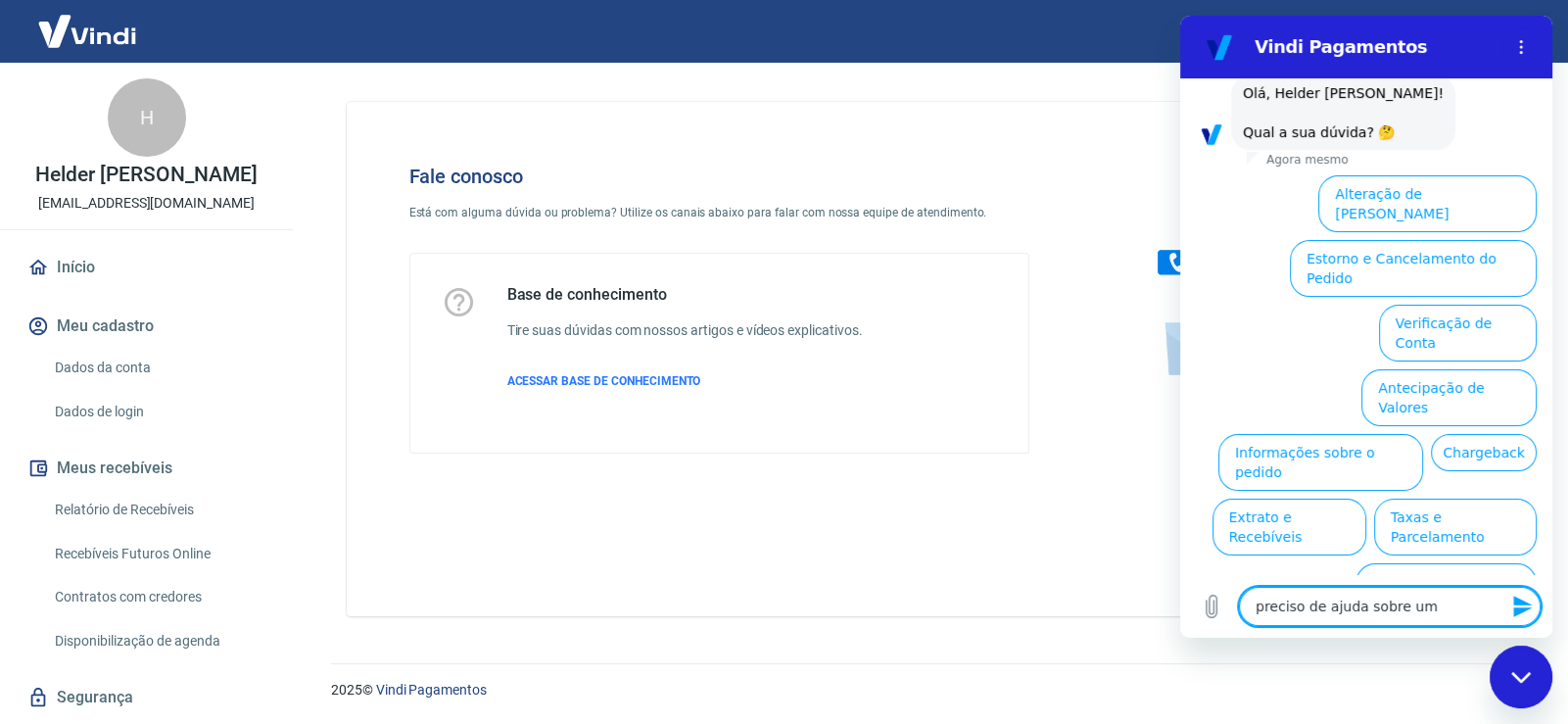
type textarea "preciso de ajuda sobre u"
type textarea "x"
type textarea "preciso de ajuda sobre"
type textarea "x"
type textarea "preciso de ajuda sobre"
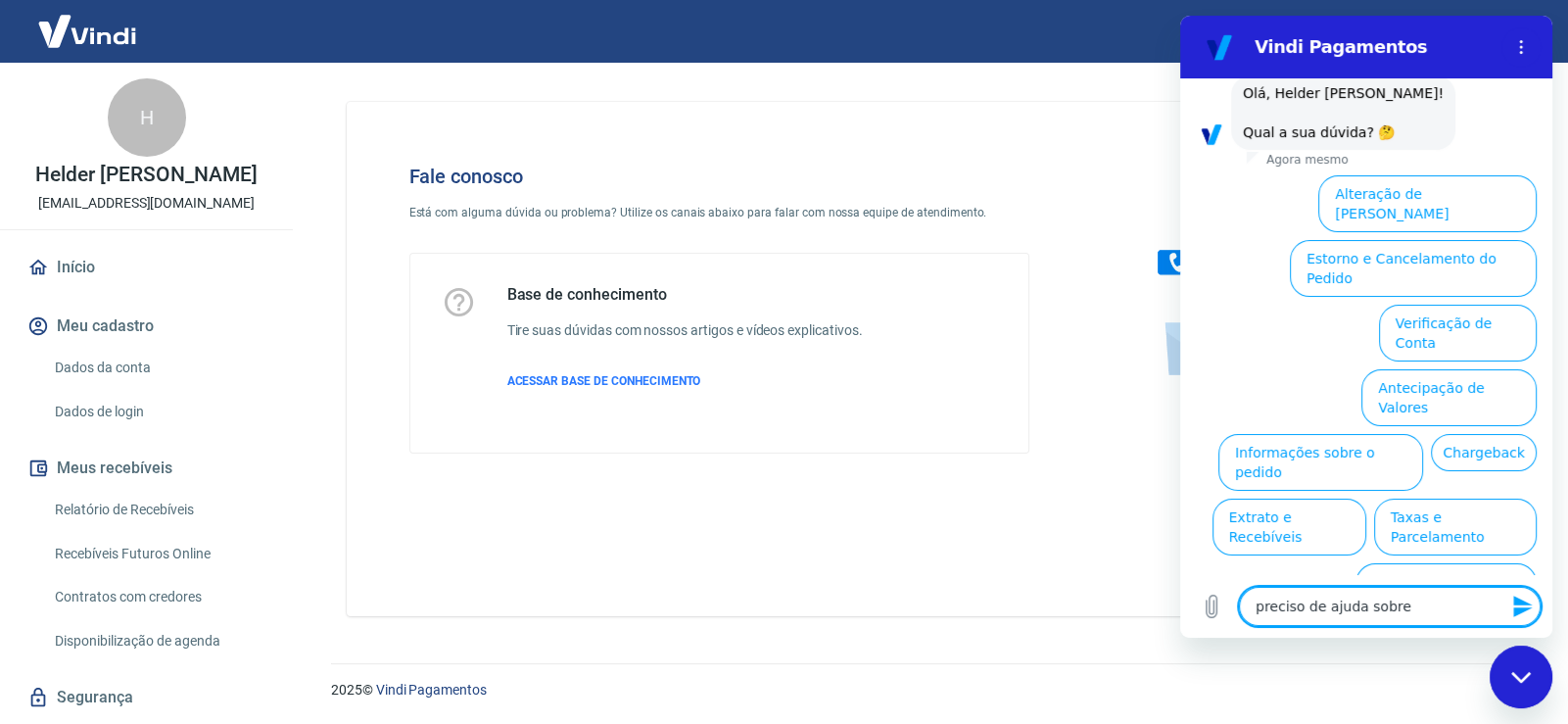
type textarea "x"
type textarea "preciso de ajuda sobr"
type textarea "x"
type textarea "preciso de ajuda sob"
type textarea "x"
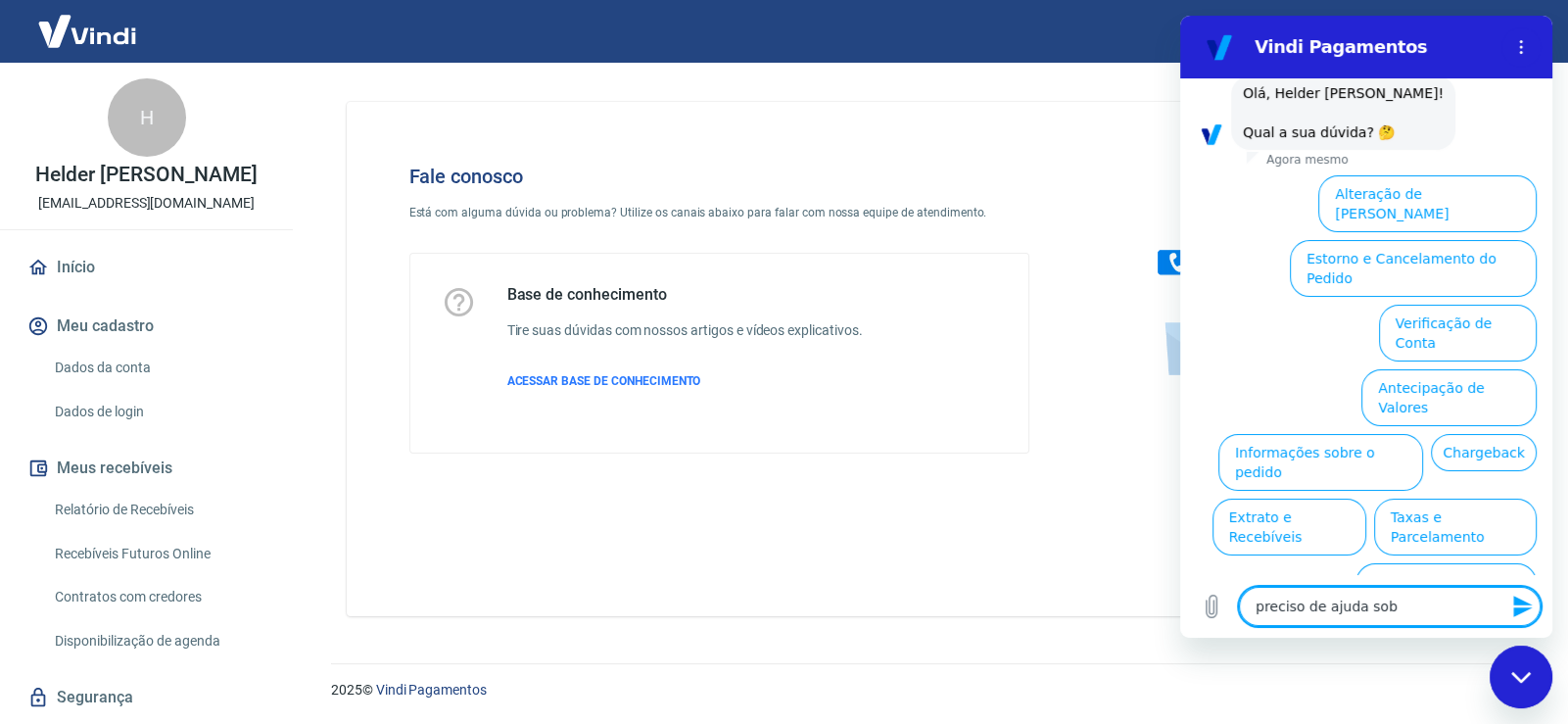
type textarea "preciso de ajuda so"
type textarea "x"
type textarea "preciso de ajuda s"
type textarea "x"
type textarea "preciso de ajuda"
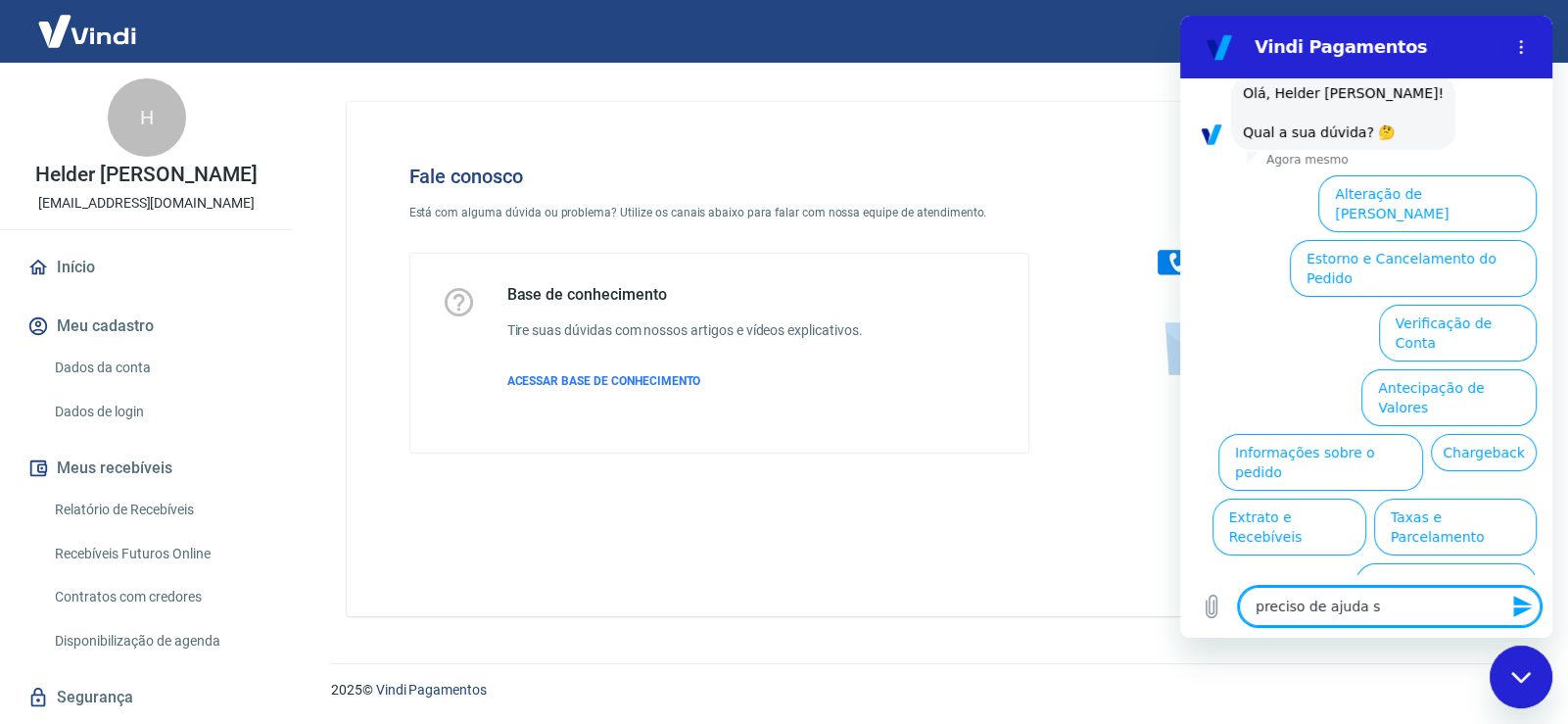
type textarea "x"
type textarea "preciso de ajuda"
type textarea "x"
type textarea "preciso de ajud"
type textarea "x"
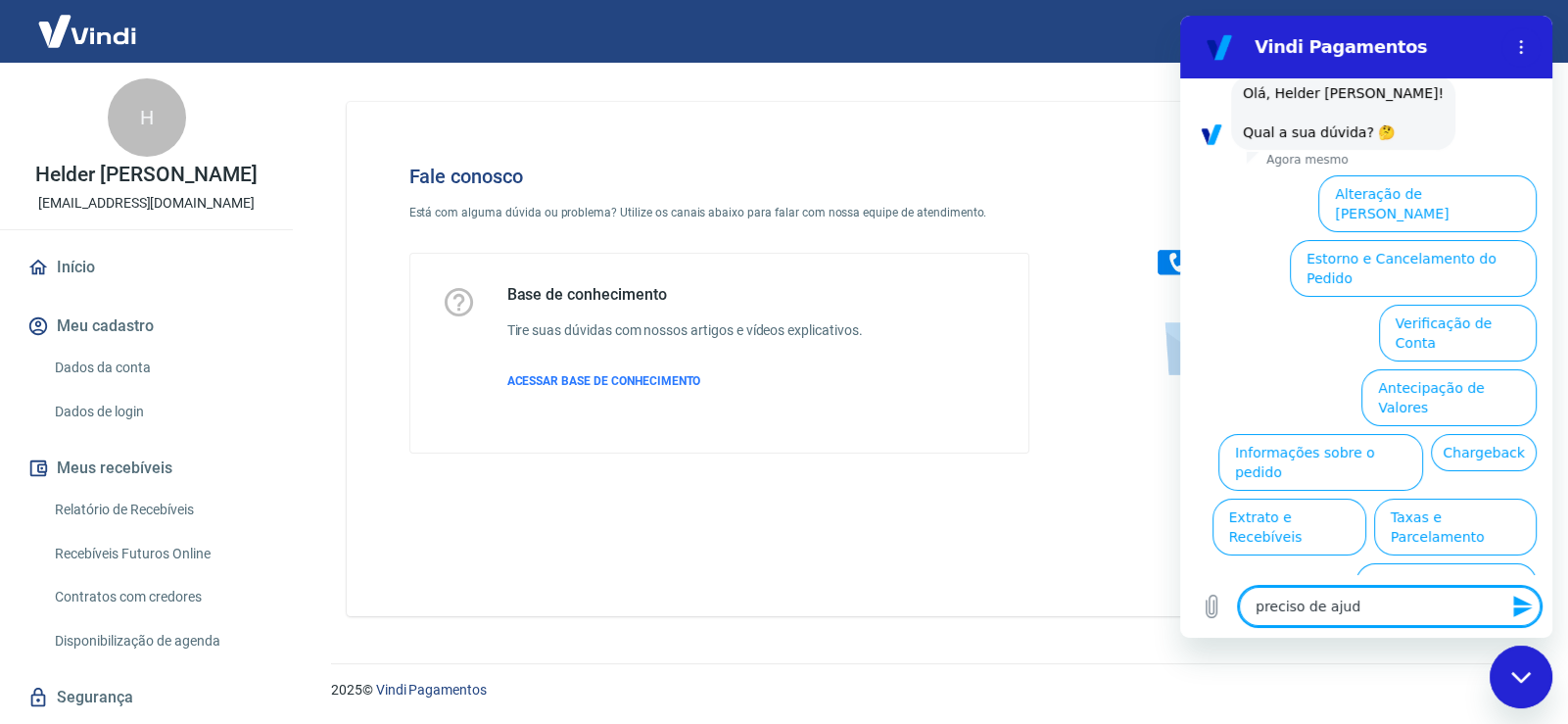
type textarea "preciso de aju"
type textarea "x"
type textarea "preciso de aj"
type textarea "x"
type textarea "preciso de a"
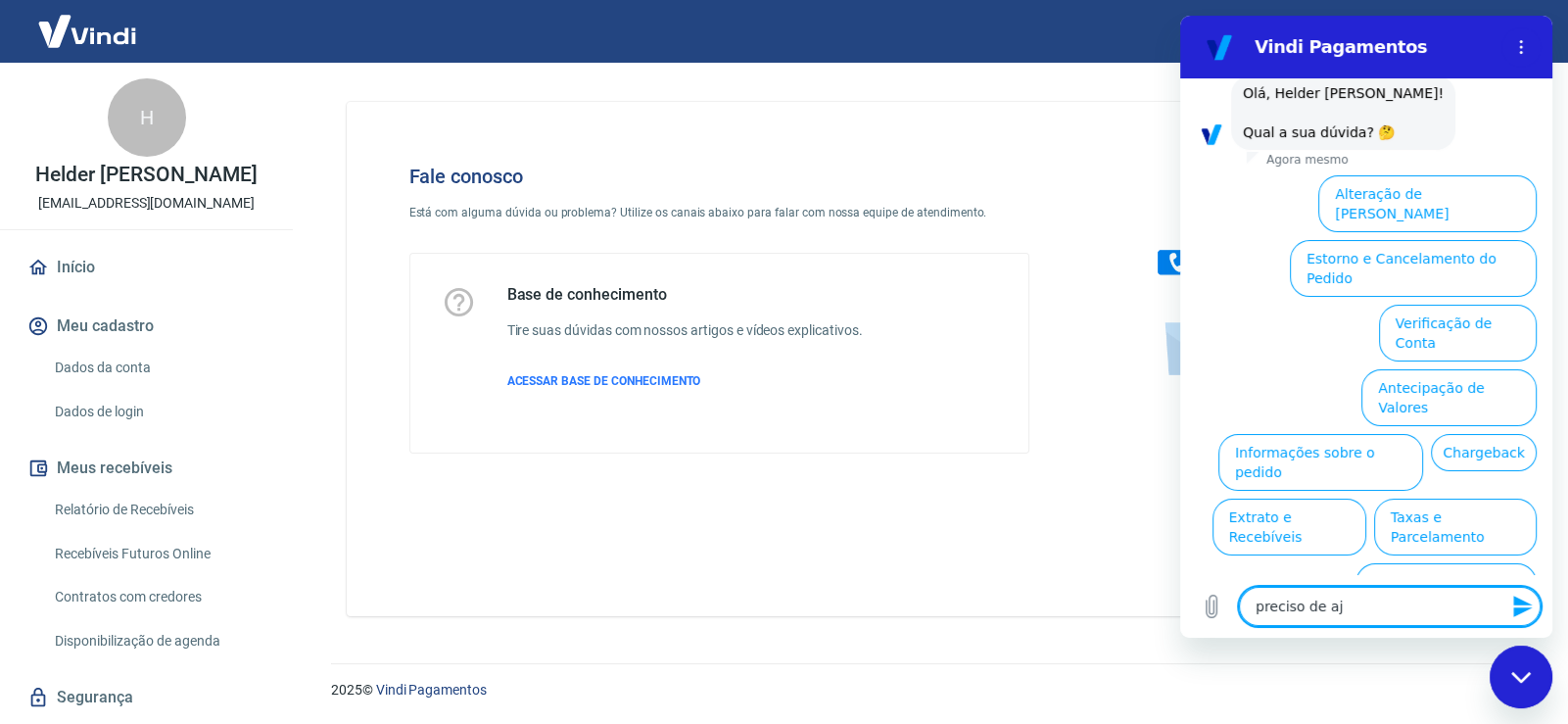
type textarea "x"
type textarea "preciso de"
type textarea "x"
type textarea "preciso de"
type textarea "x"
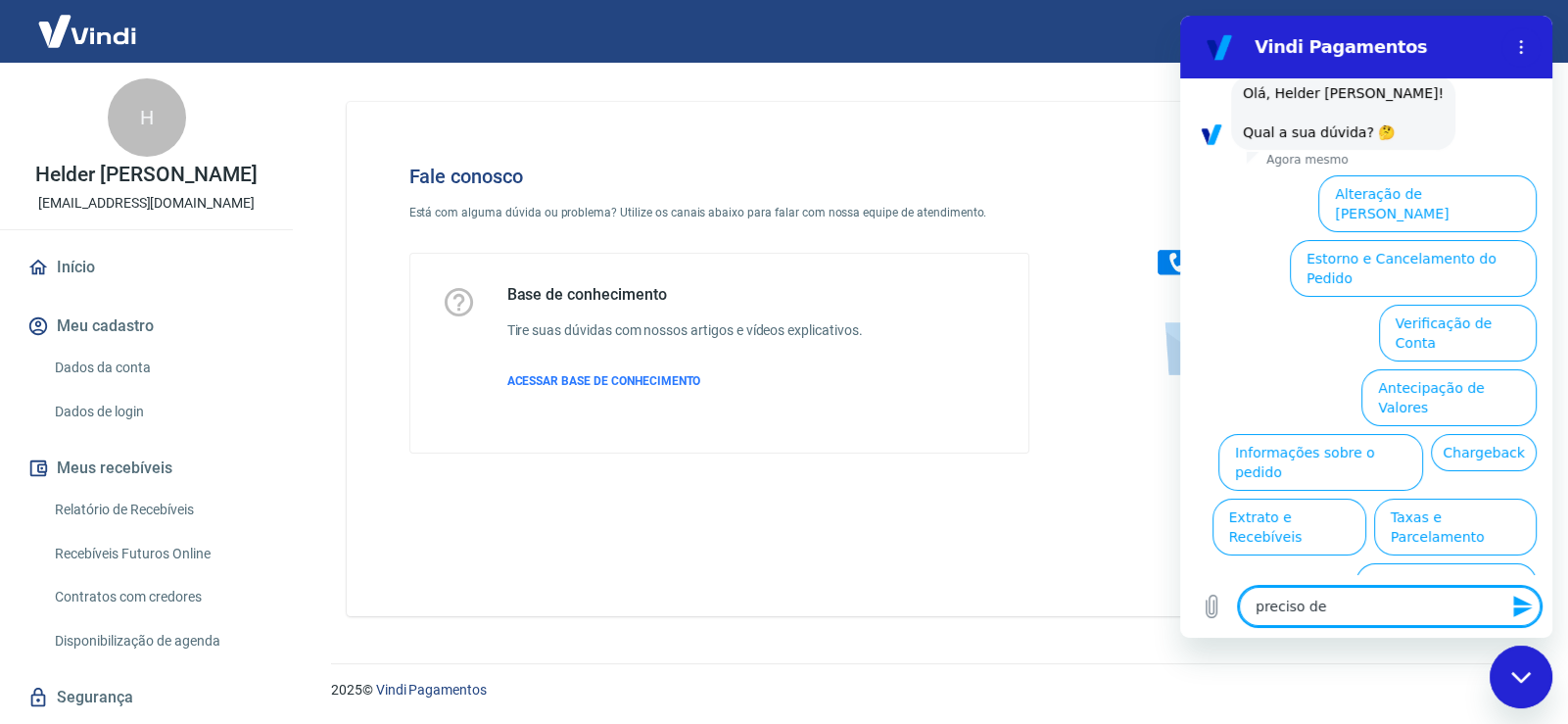
type textarea "preciso d"
type textarea "x"
type textarea "preciso"
type textarea "x"
type textarea "preciso"
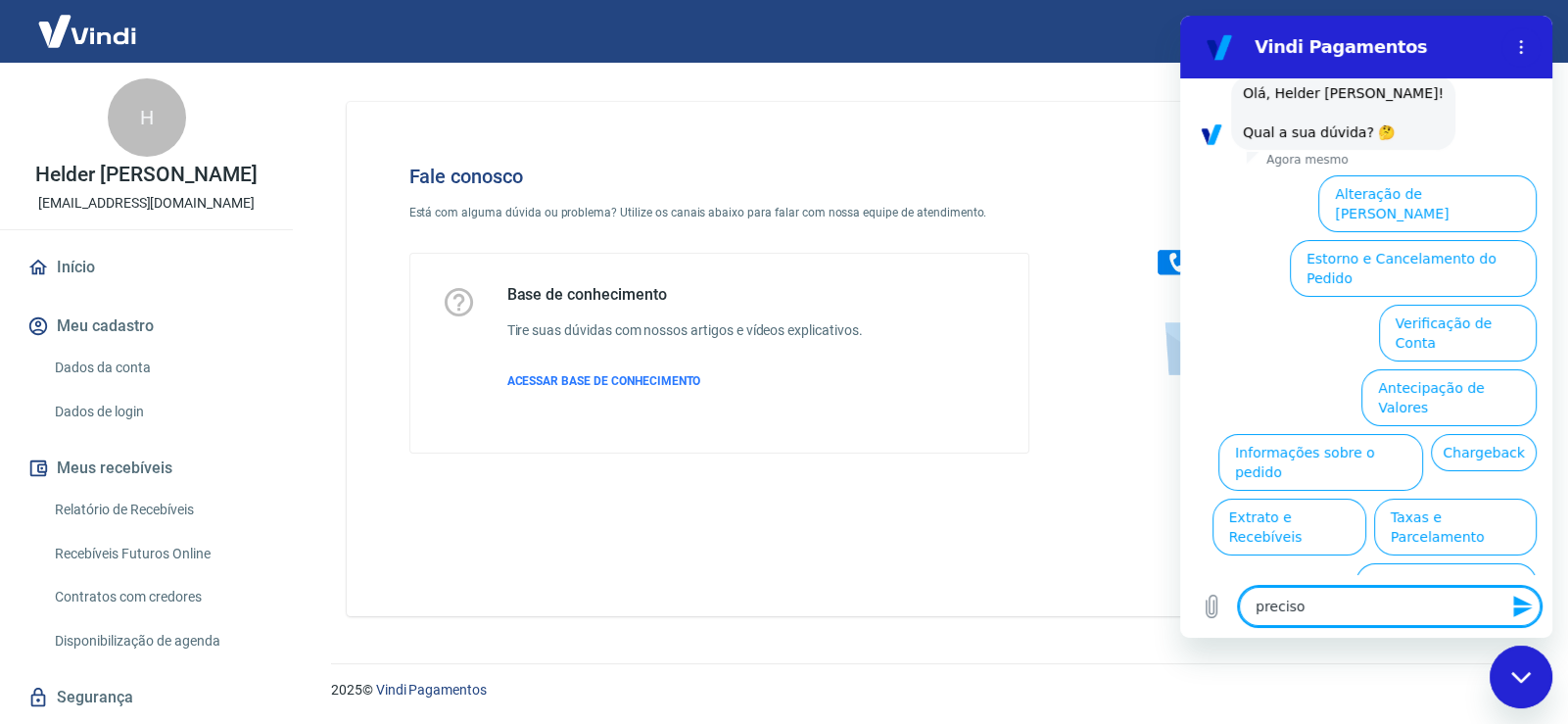
type textarea "x"
type textarea "precis"
type textarea "x"
type textarea "preci"
type textarea "x"
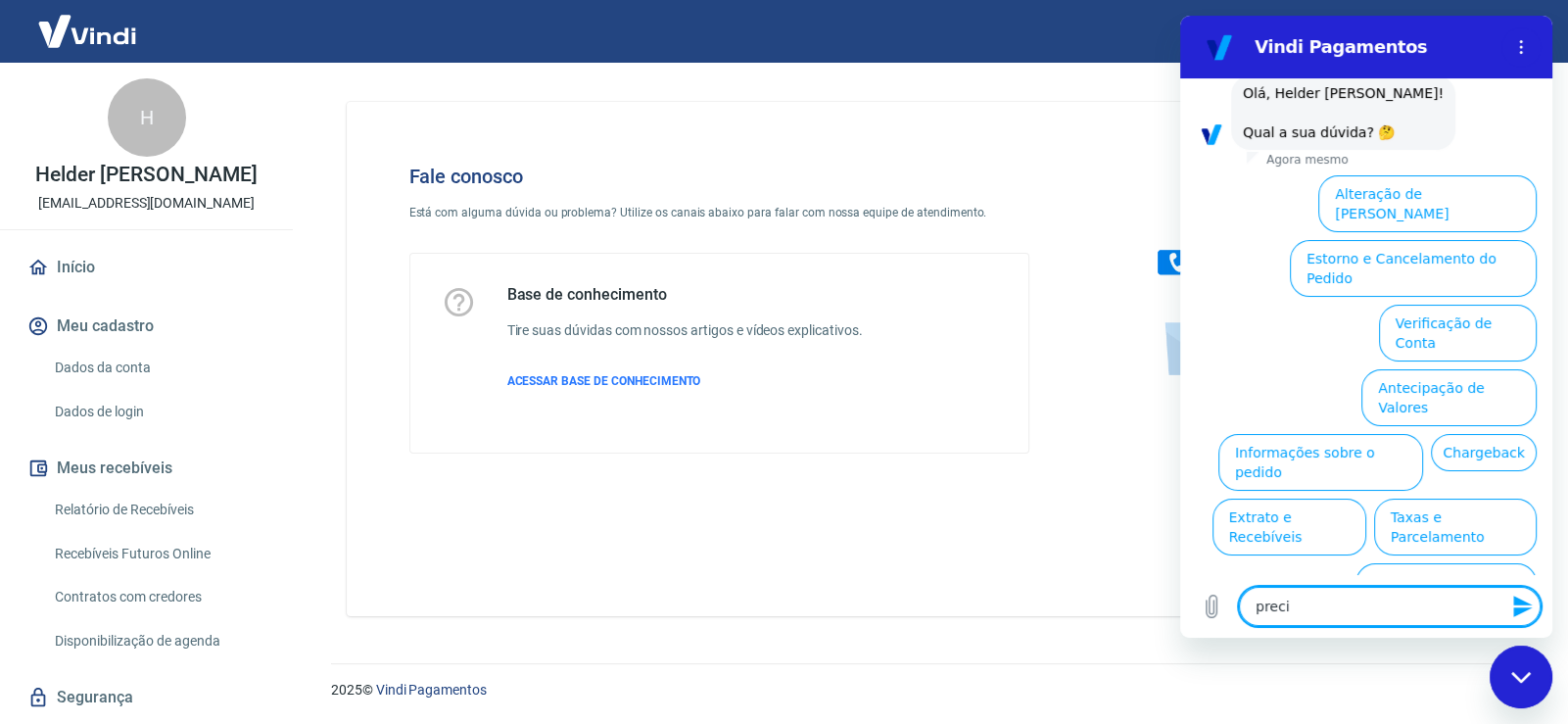
type textarea "prec"
type textarea "x"
type textarea "pre"
type textarea "x"
type textarea "pr"
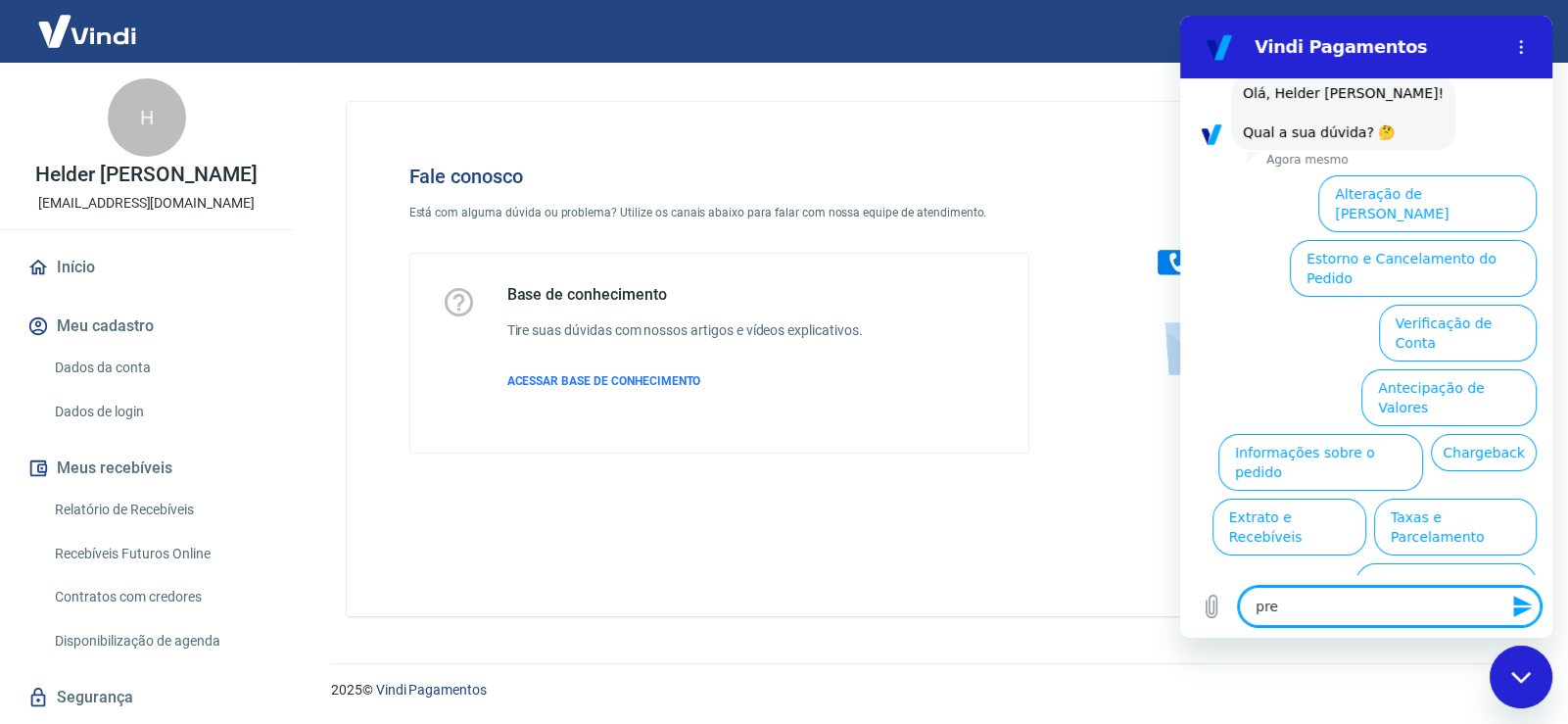
type textarea "x"
type textarea "p"
type textarea "x"
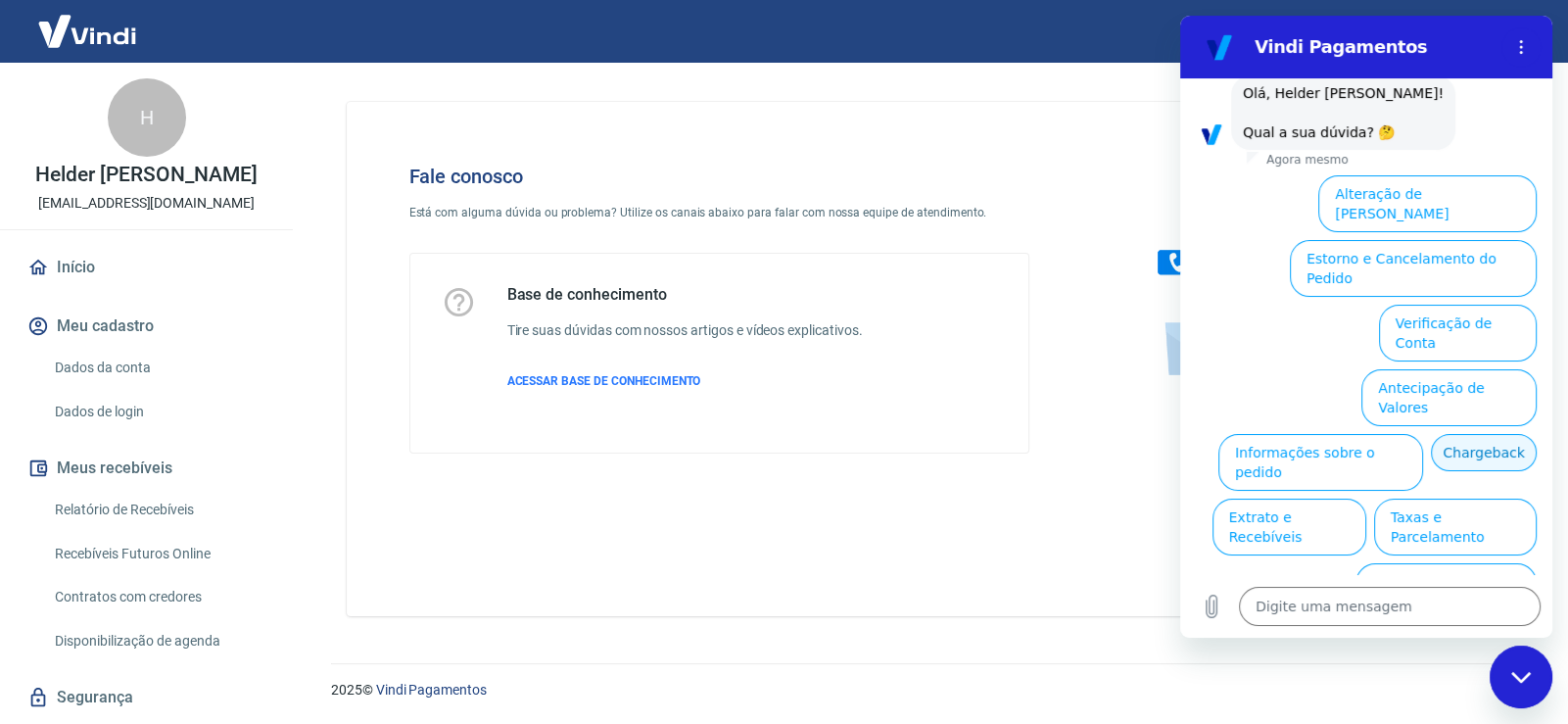
click at [1472, 434] on button "Chargeback" at bounding box center [1484, 453] width 106 height 37
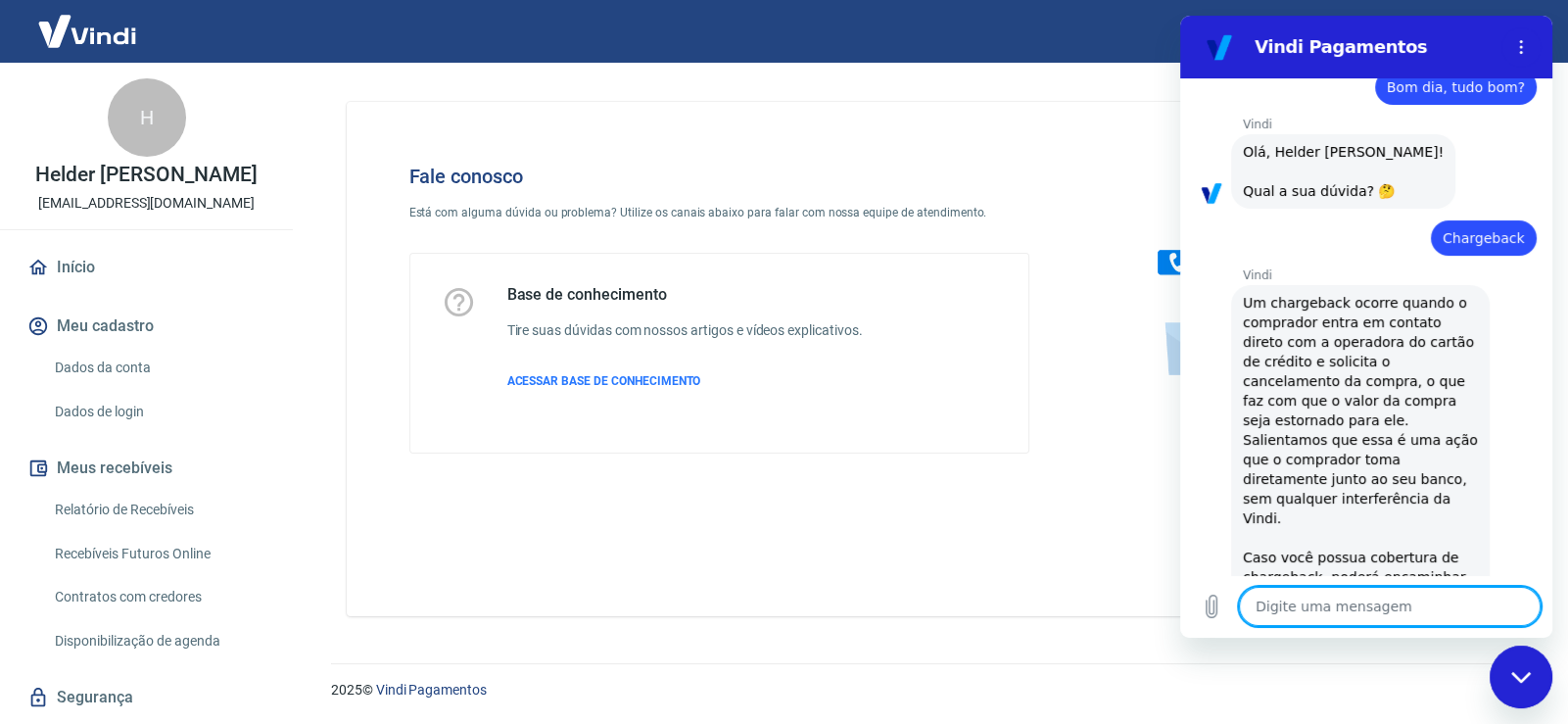
scroll to position [0, 0]
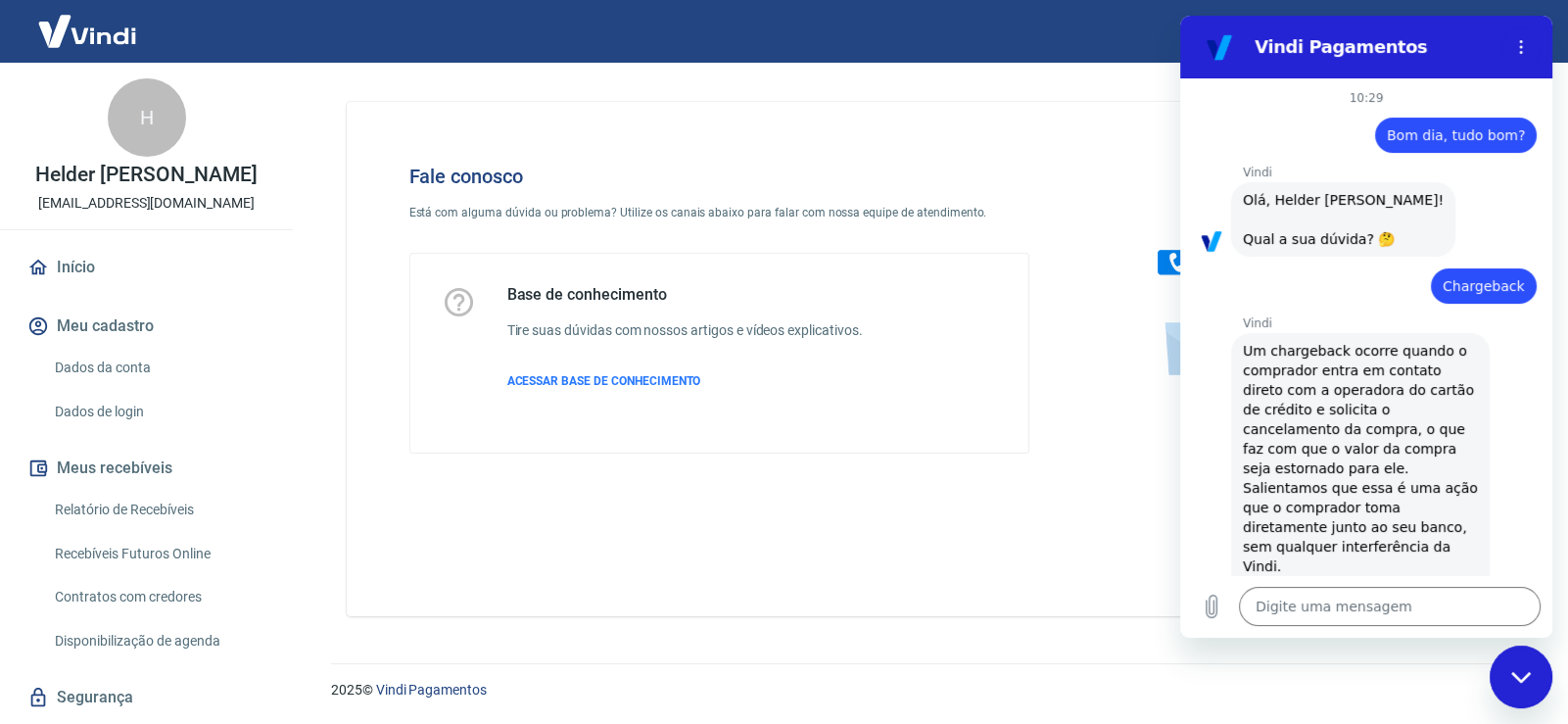
click at [1512, 668] on div "Fechar janela de mensagens" at bounding box center [1521, 677] width 59 height 59
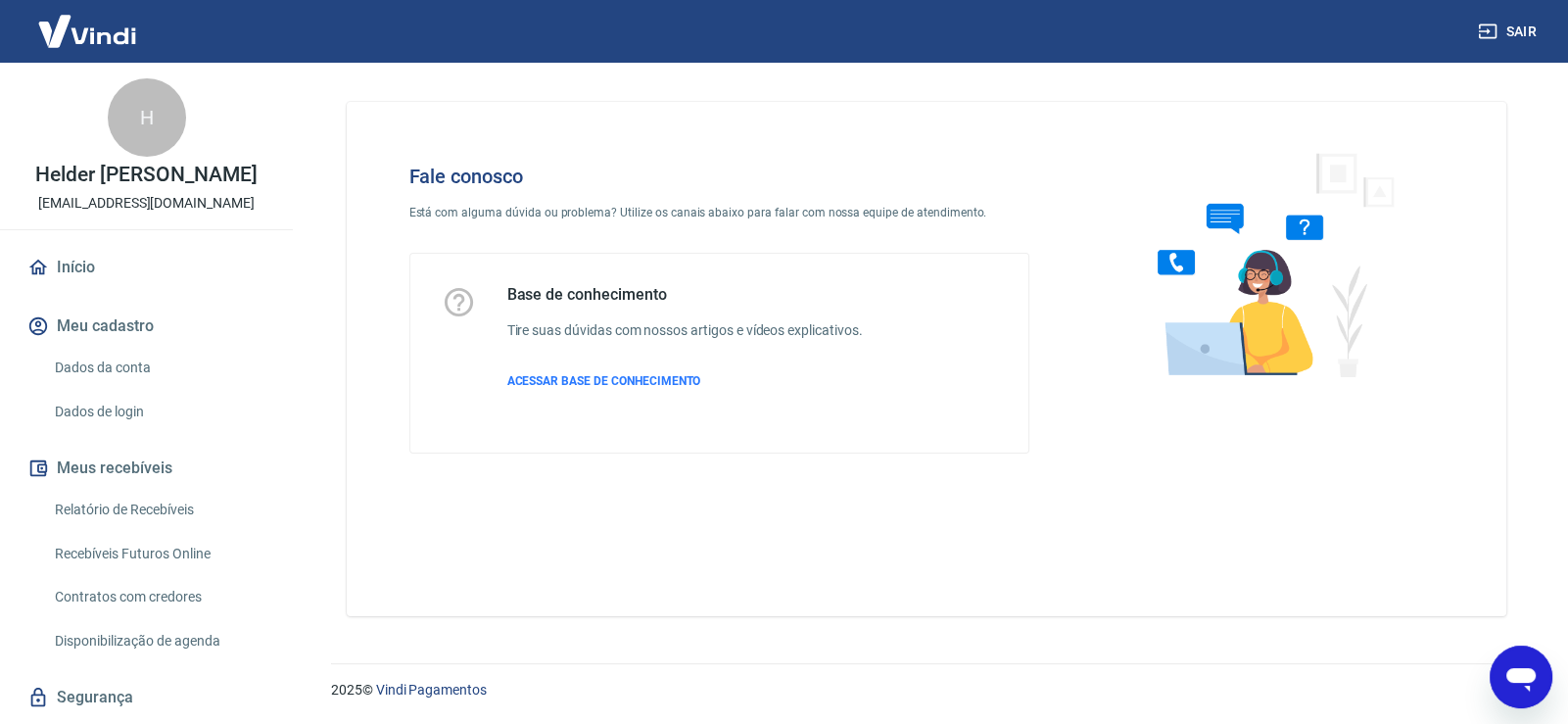
click at [1513, 668] on icon "Abrir janela de mensagens" at bounding box center [1521, 680] width 29 height 24
type textarea "x"
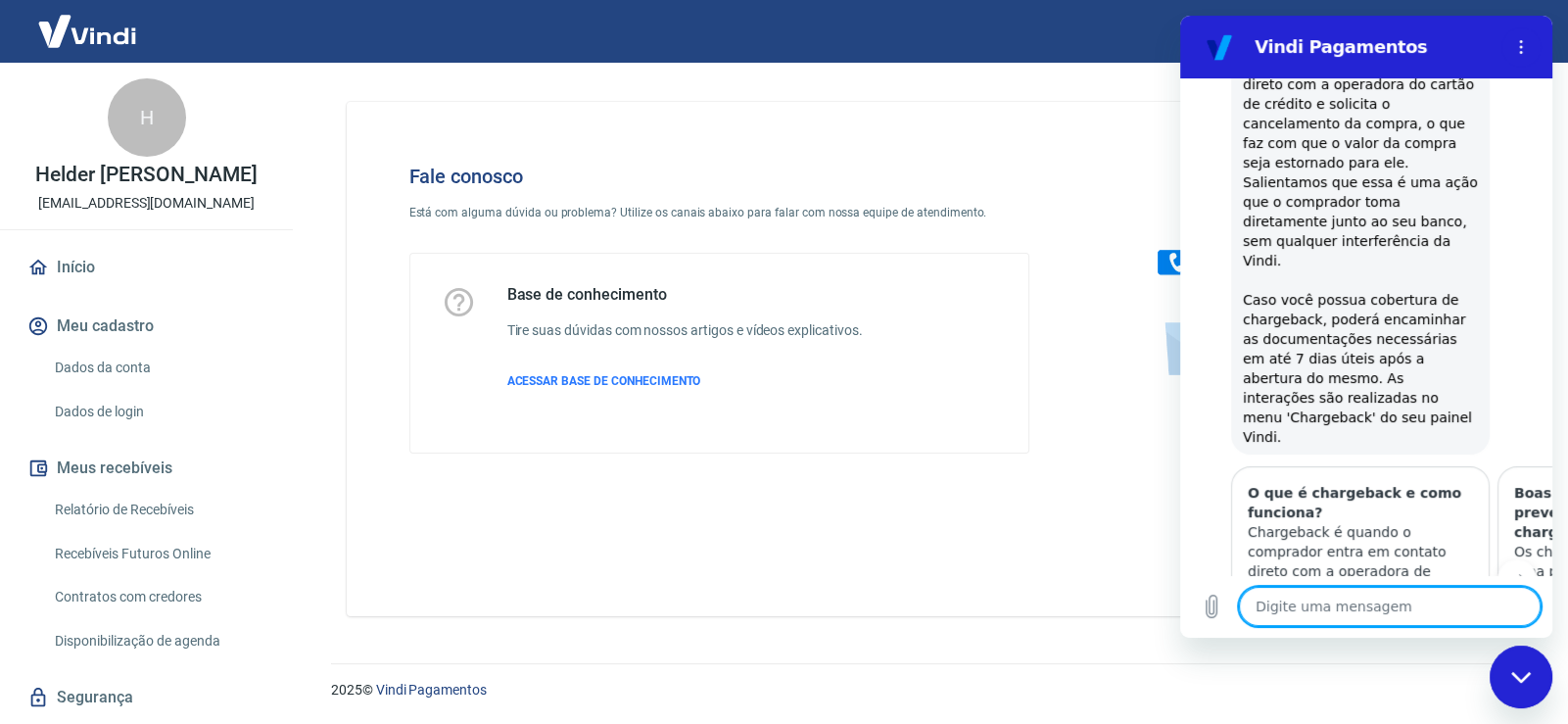
scroll to position [201, 0]
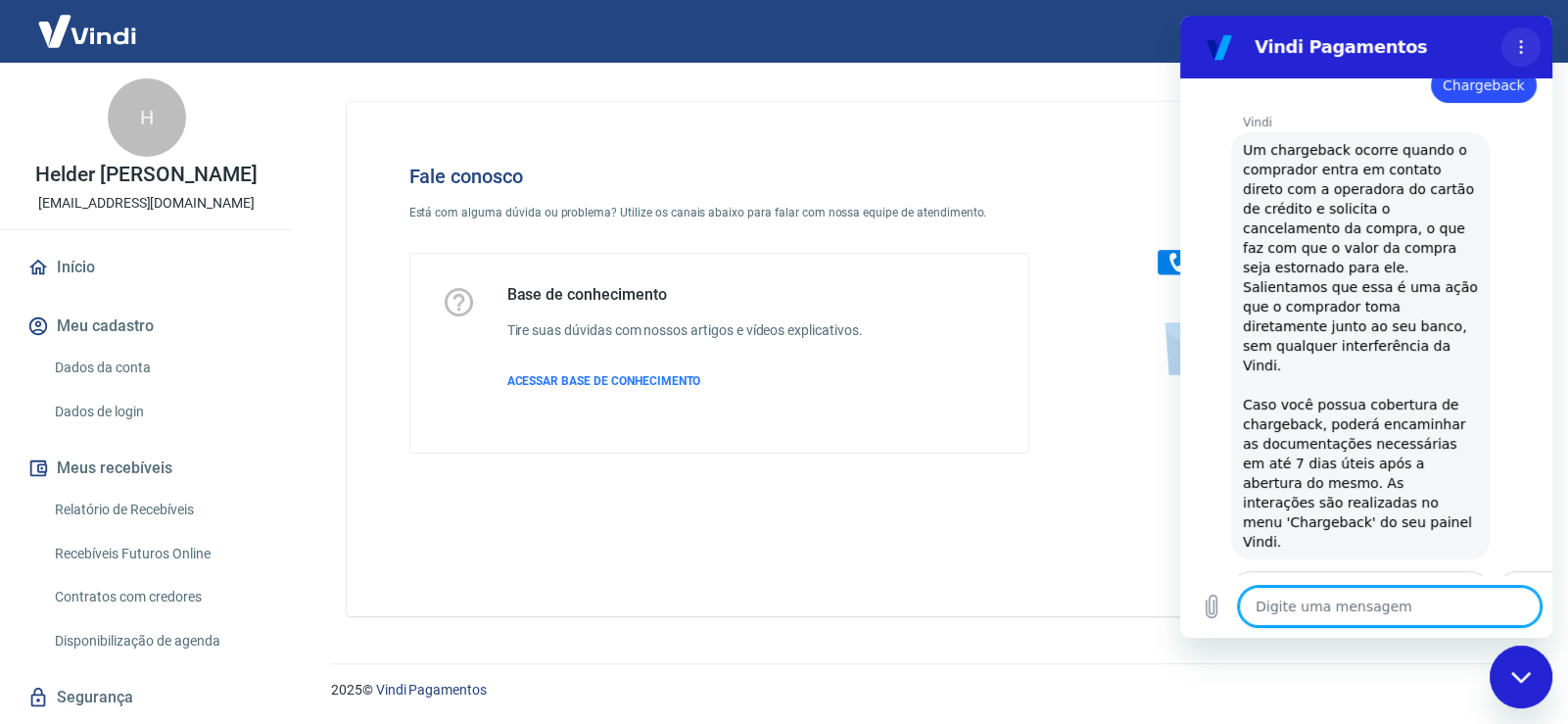
click at [1520, 44] on icon "Menu de opções" at bounding box center [1521, 47] width 16 height 16
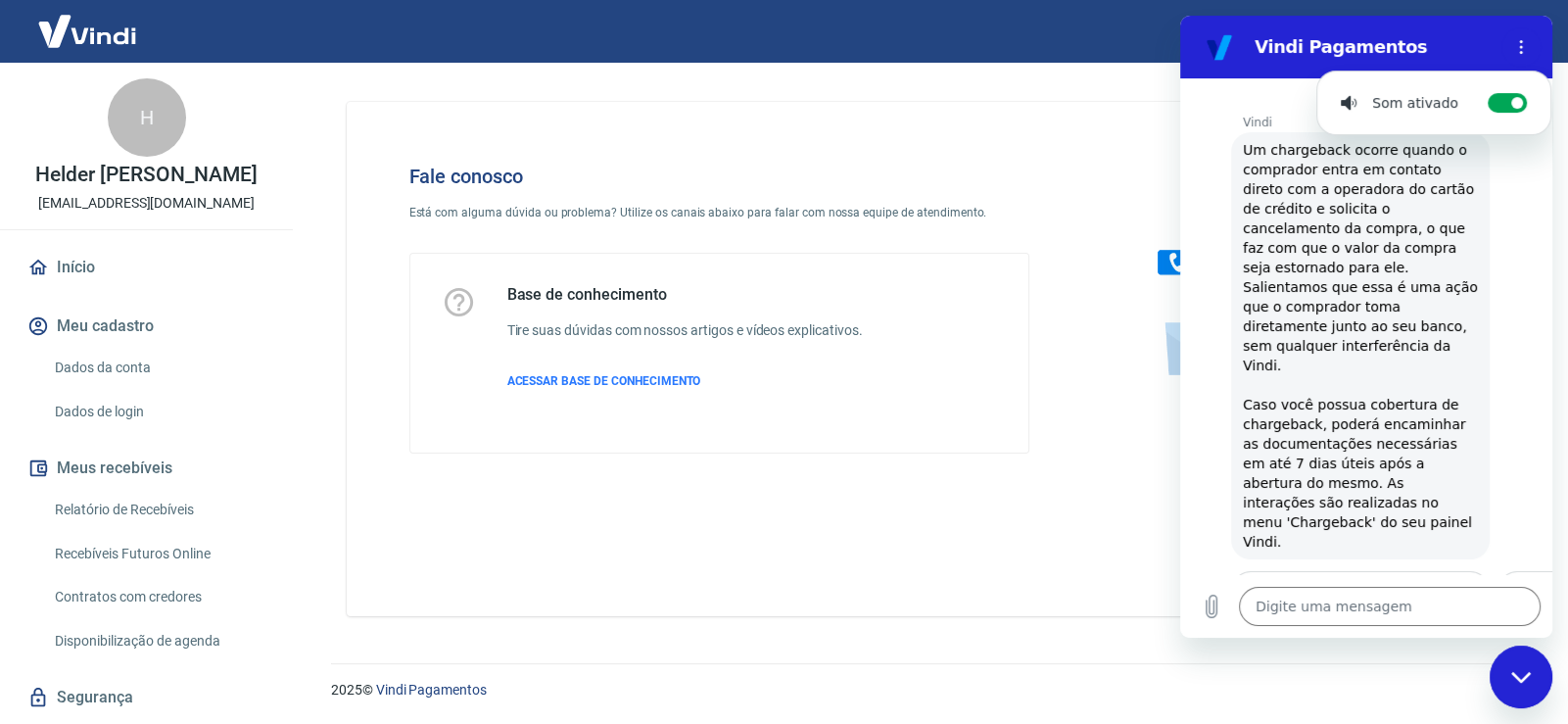
click at [1230, 100] on div "diz: Chargeback" at bounding box center [1359, 79] width 357 height 47
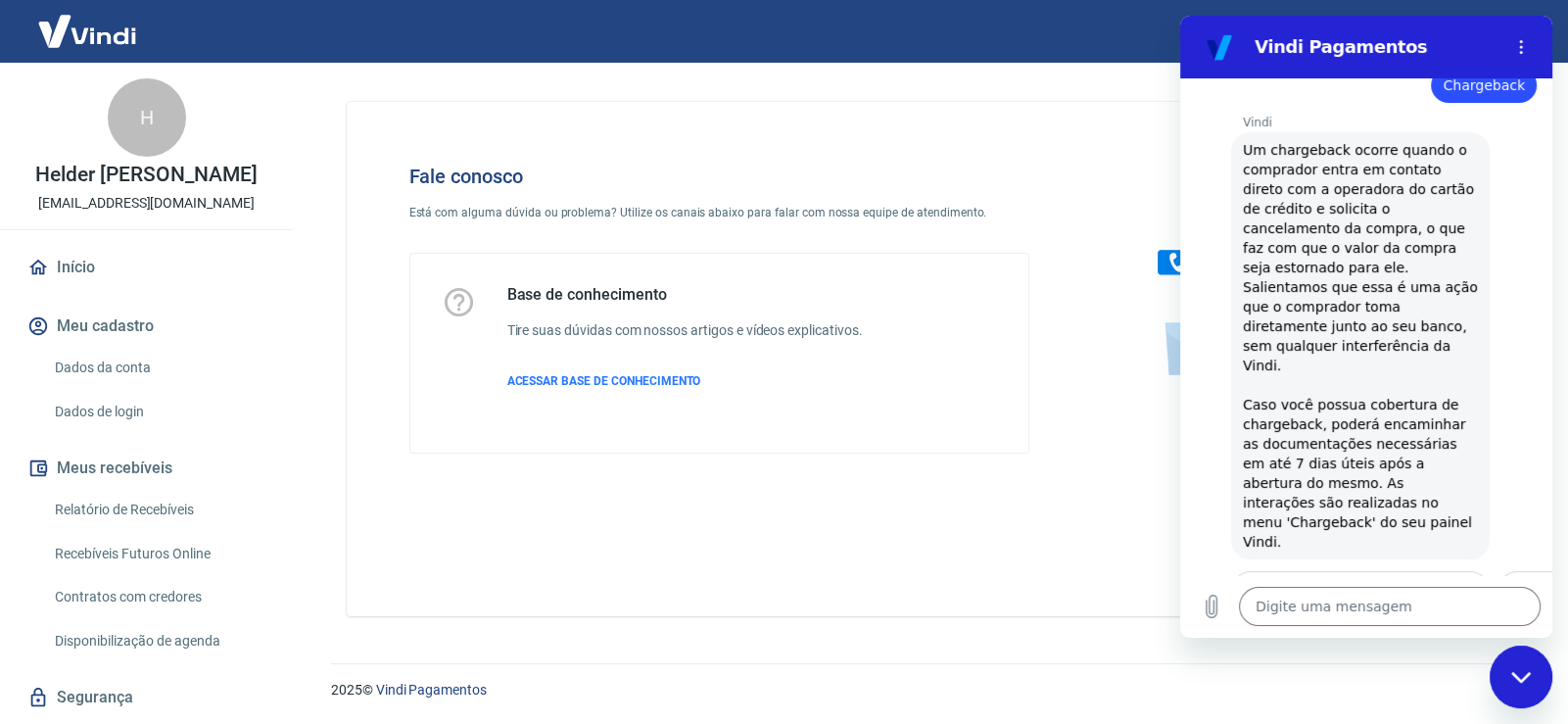
scroll to position [0, 0]
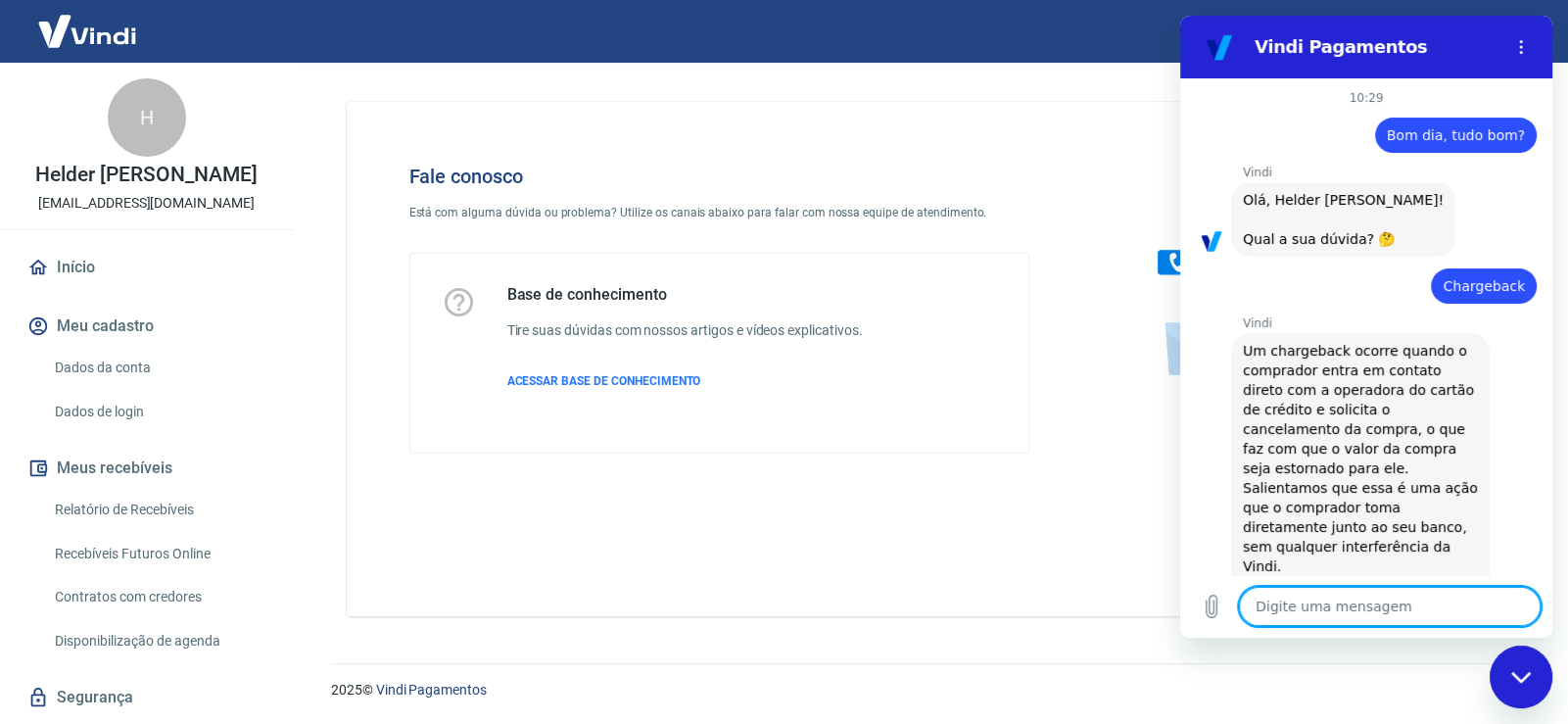
click at [1348, 613] on textarea at bounding box center [1391, 606] width 302 height 39
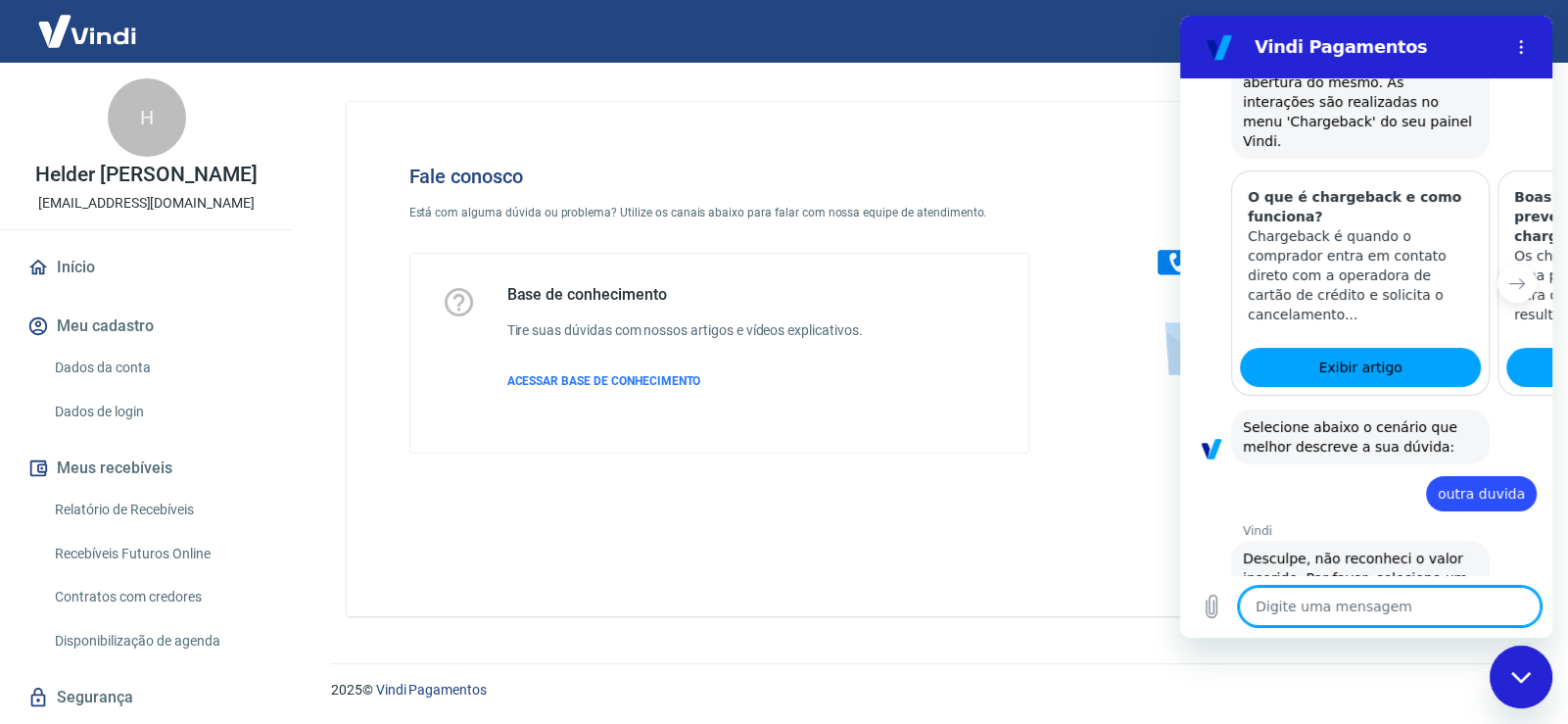
scroll to position [604, 0]
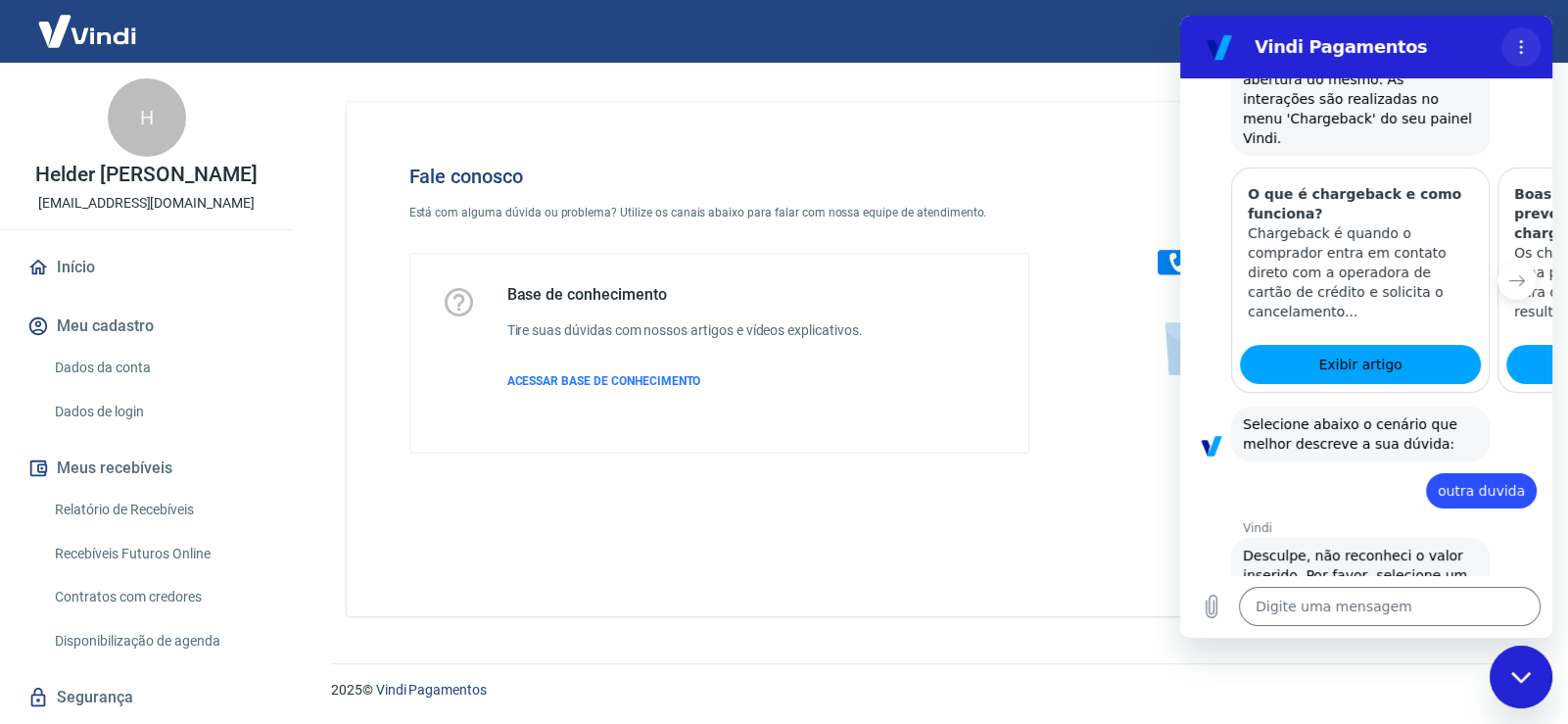
click at [1529, 43] on button "Menu de opções" at bounding box center [1521, 47] width 39 height 39
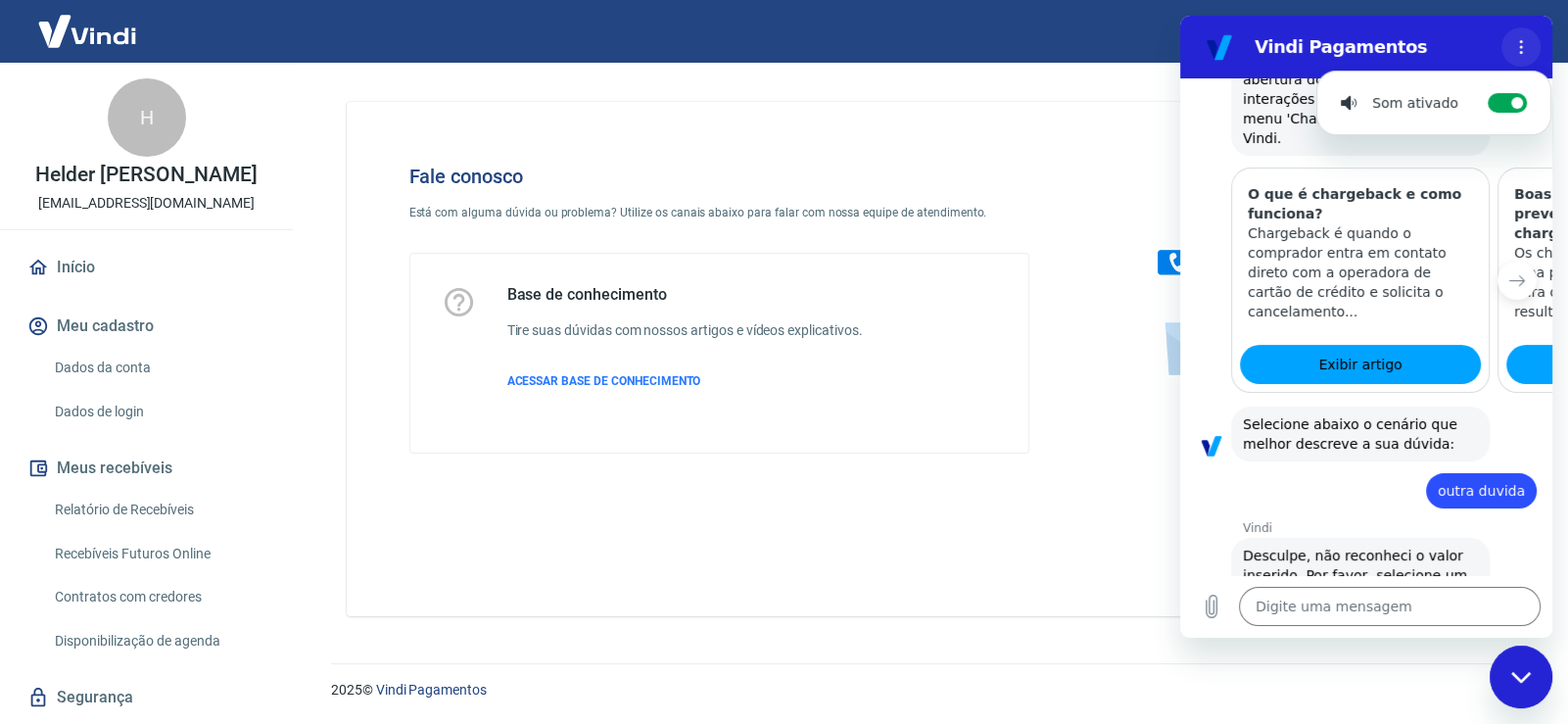
click at [1529, 43] on button "Menu de opções" at bounding box center [1521, 47] width 39 height 39
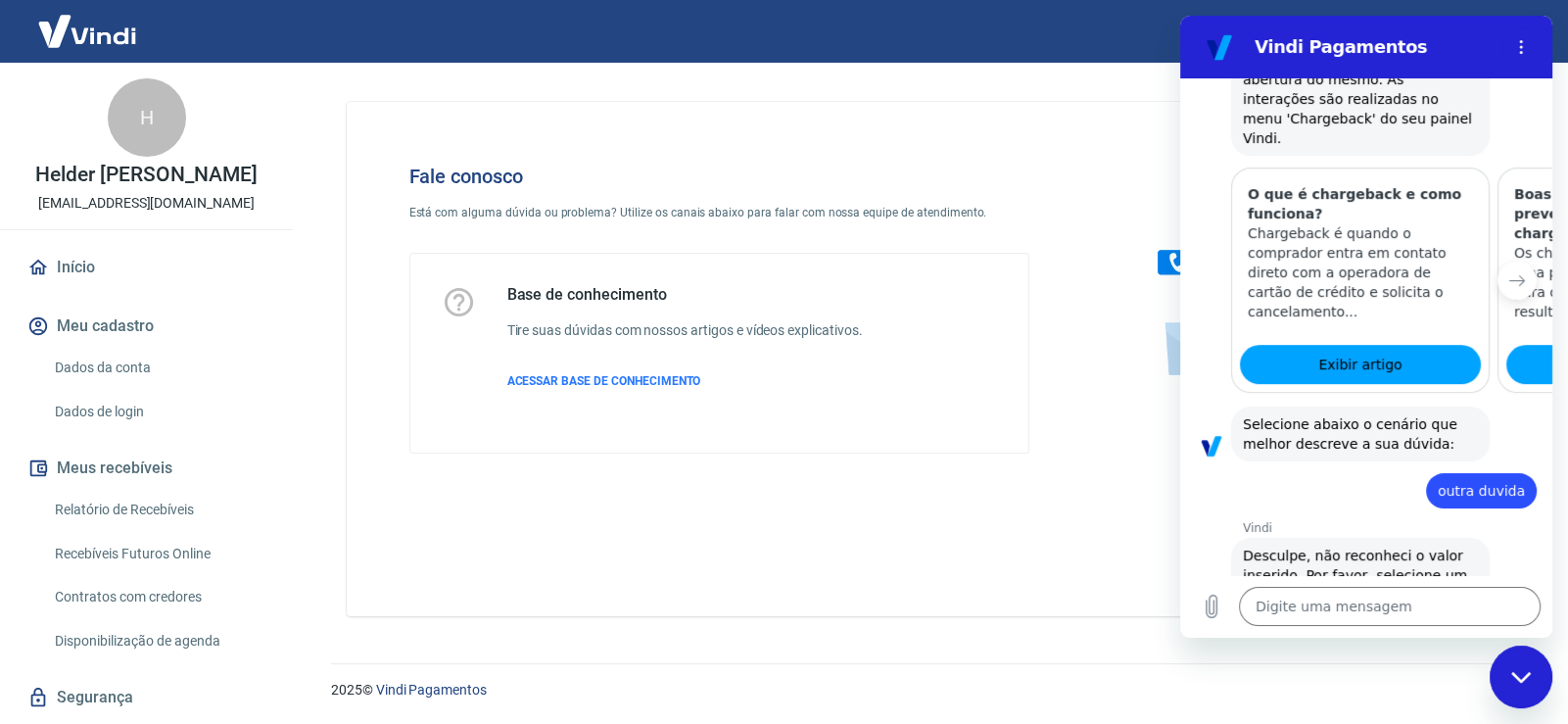
scroll to position [0, 0]
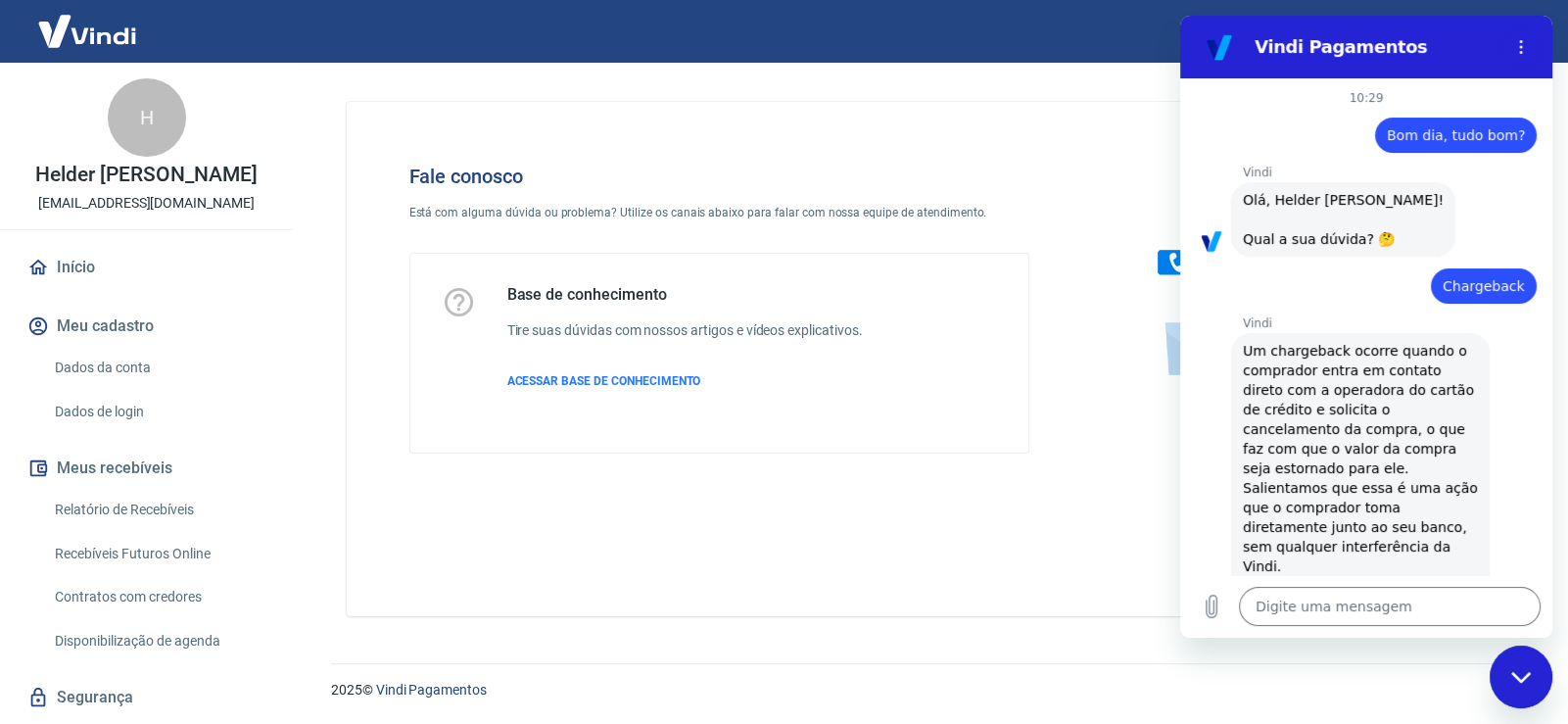
click at [636, 588] on div "Fale conosco Está com alguma dúvida ou problema? Utilize os canais abaixo para …" at bounding box center [927, 359] width 1160 height 514
click at [1507, 673] on div "Fechar janela de mensagens" at bounding box center [1521, 677] width 59 height 59
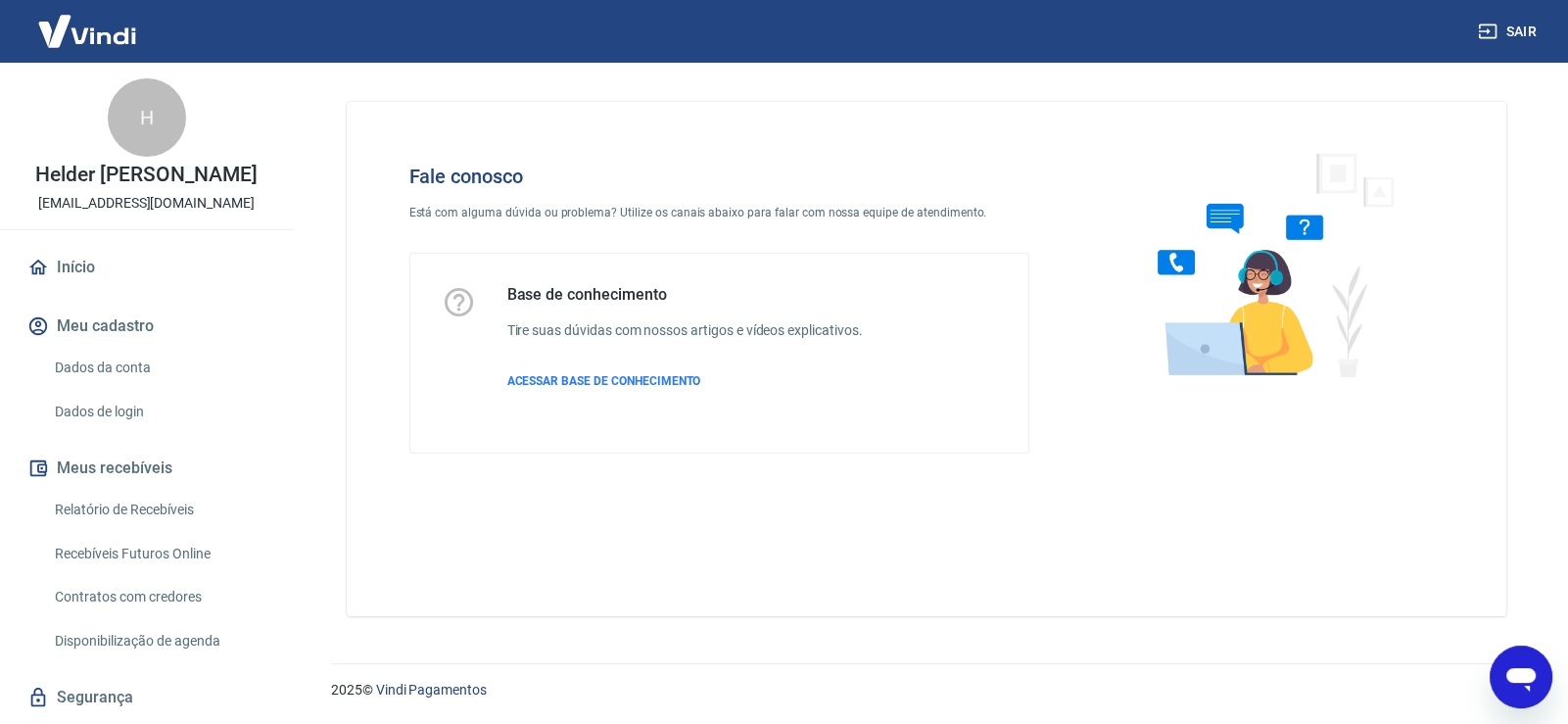
click at [1249, 519] on div "Fale conosco Está com alguma dúvida ou problema? Utilize os canais abaixo para …" at bounding box center [927, 359] width 1160 height 514
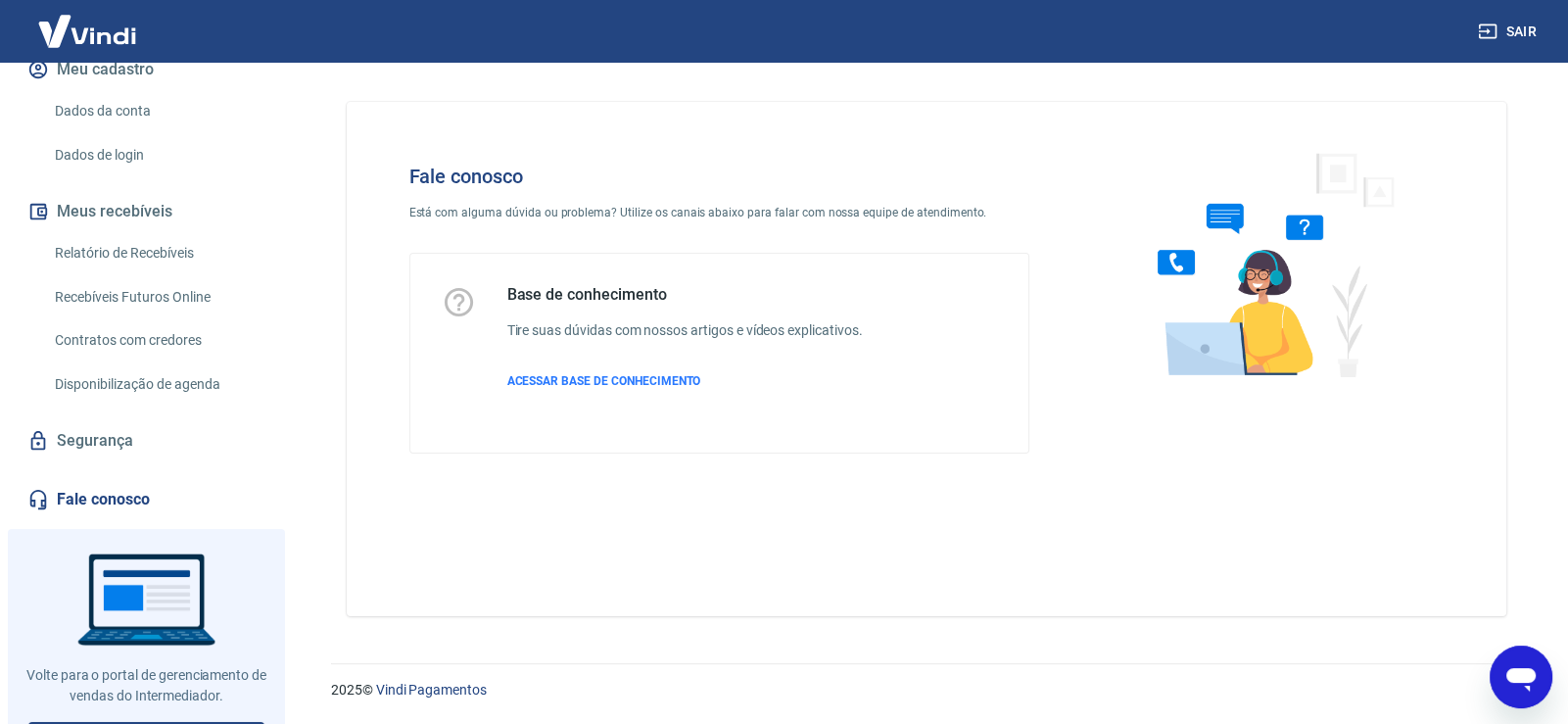
scroll to position [290, 0]
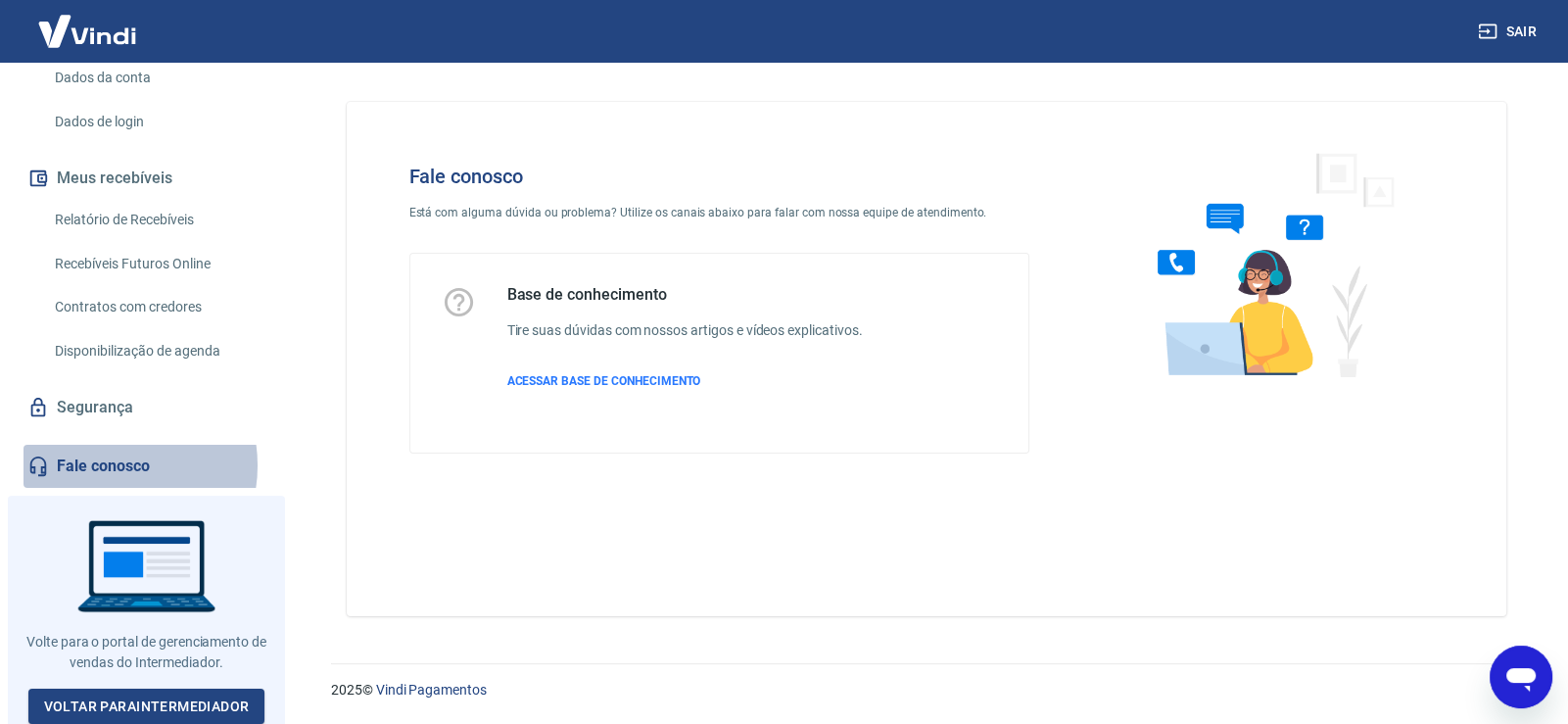
click at [106, 464] on link "Fale conosco" at bounding box center [146, 466] width 246 height 43
click at [103, 473] on link "Fale conosco" at bounding box center [146, 466] width 246 height 43
click at [104, 469] on link "Fale conosco" at bounding box center [146, 466] width 246 height 43
click at [120, 401] on link "Segurança" at bounding box center [146, 408] width 246 height 43
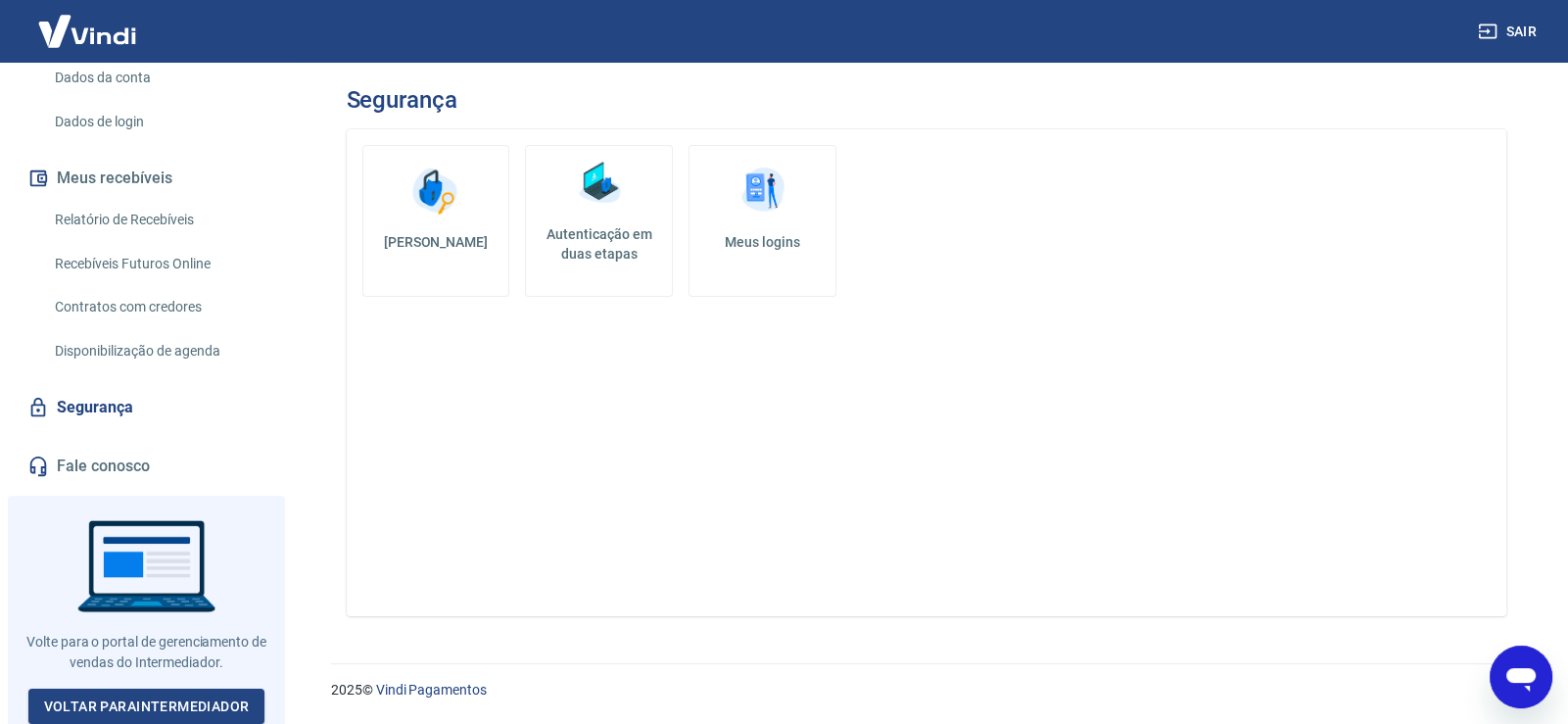
click at [131, 534] on div at bounding box center [146, 613] width 277 height 236
click at [115, 450] on link "Fale conosco" at bounding box center [146, 466] width 246 height 43
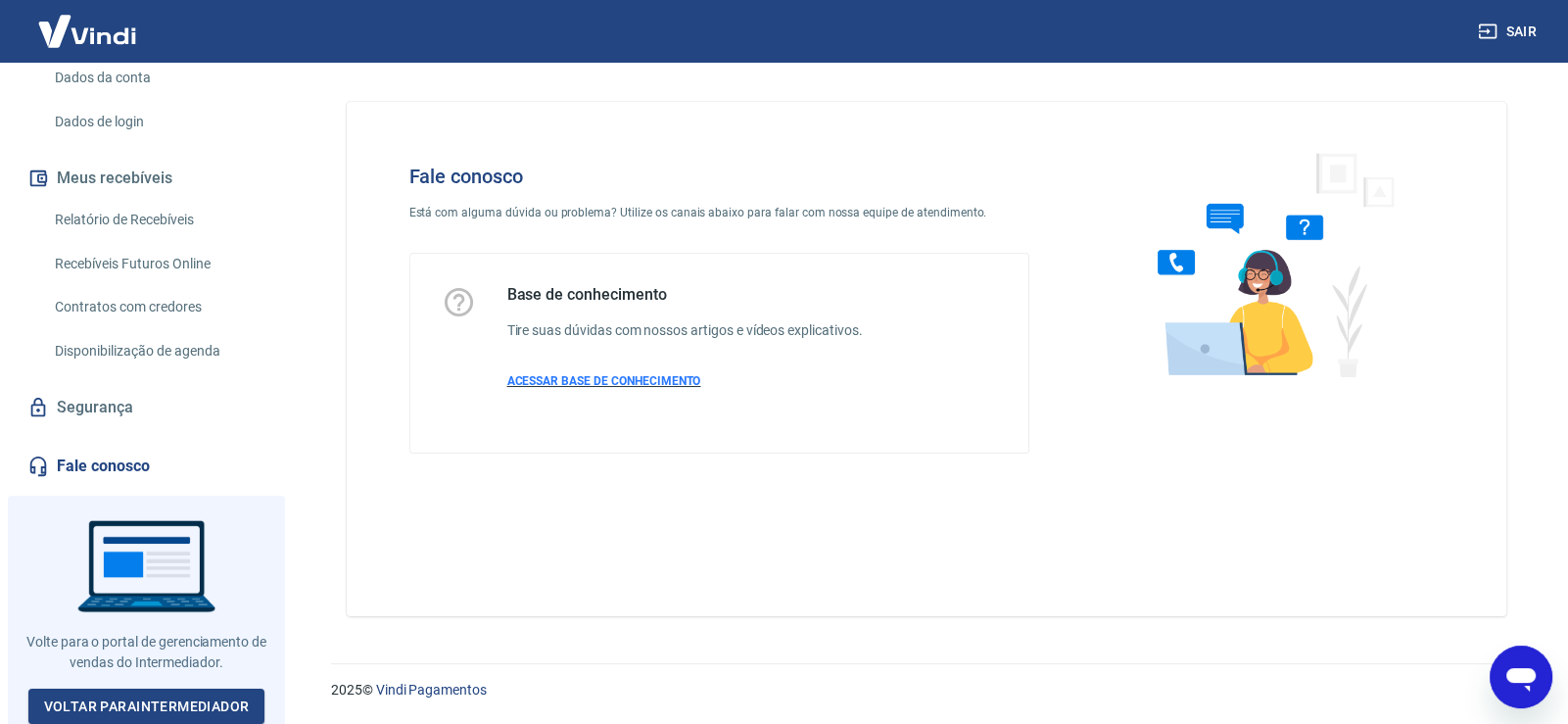
click at [622, 386] on span "ACESSAR BASE DE CONHECIMENTO" at bounding box center [605, 381] width 194 height 14
